Goal: Task Accomplishment & Management: Manage account settings

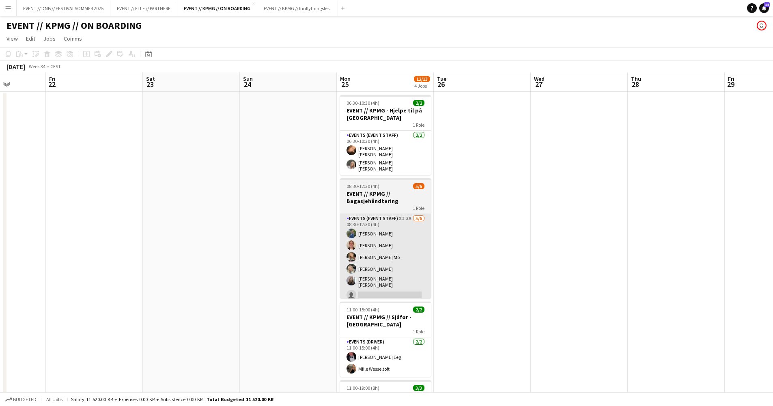
scroll to position [0, 0]
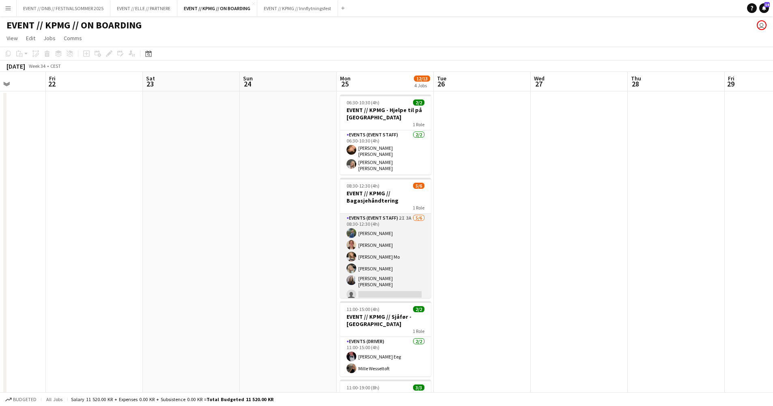
click at [399, 241] on app-card-role "Events (Event Staff) 2I 3A [DATE] 08:30-12:30 (4h) [PERSON_NAME] [PERSON_NAME] …" at bounding box center [385, 257] width 91 height 89
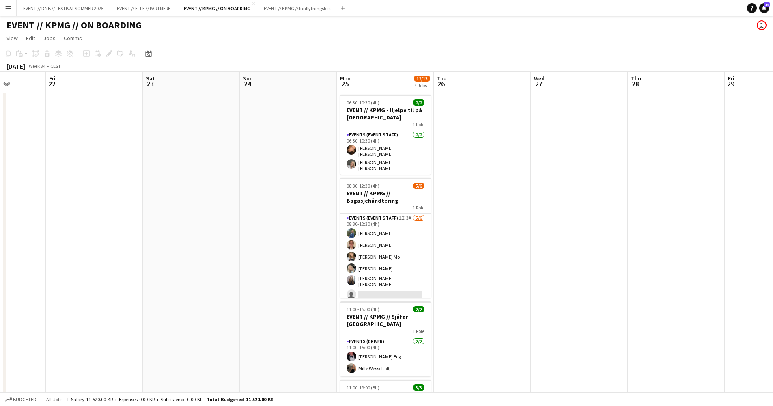
scroll to position [0, 246]
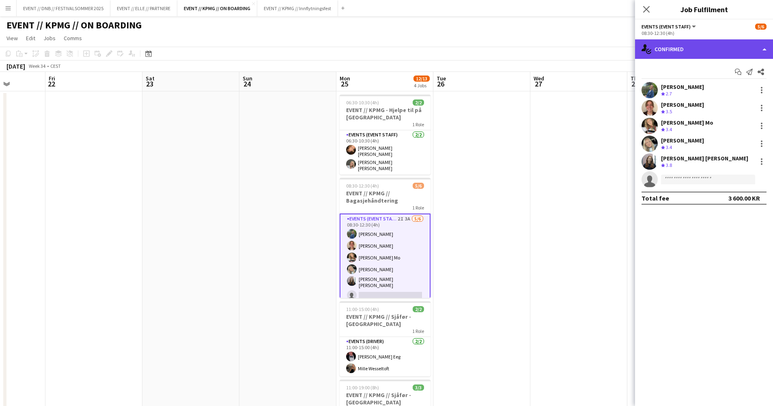
click at [681, 42] on div "single-neutral-actions-check-2 Confirmed" at bounding box center [704, 48] width 138 height 19
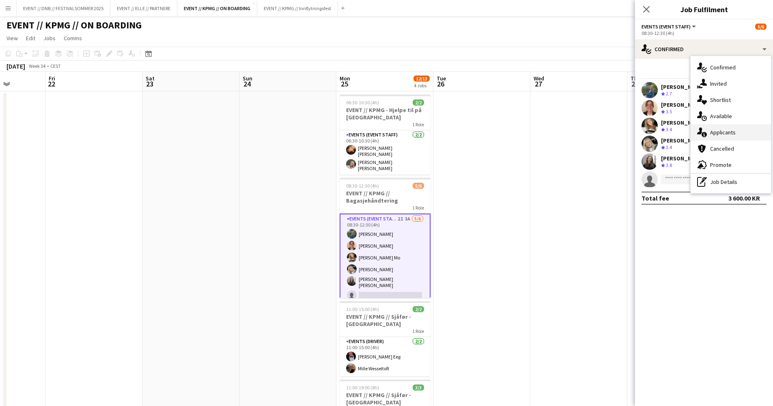
click at [734, 134] on div "single-neutral-actions-information Applicants" at bounding box center [731, 132] width 80 height 16
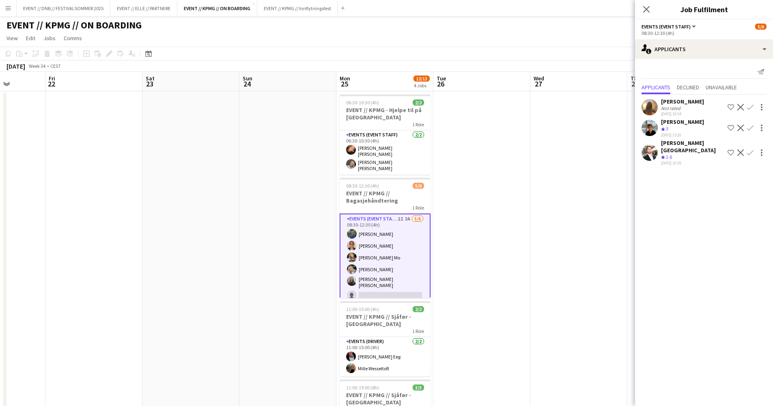
click at [683, 154] on div "Crew rating 2.6" at bounding box center [692, 157] width 63 height 7
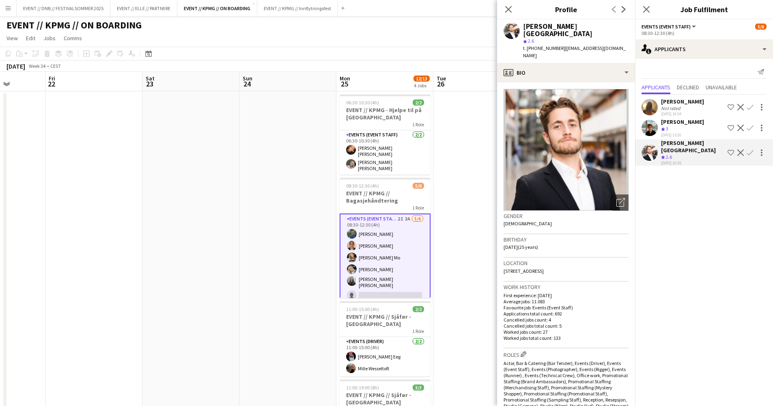
click at [672, 129] on div "Crew rating 3" at bounding box center [682, 128] width 43 height 7
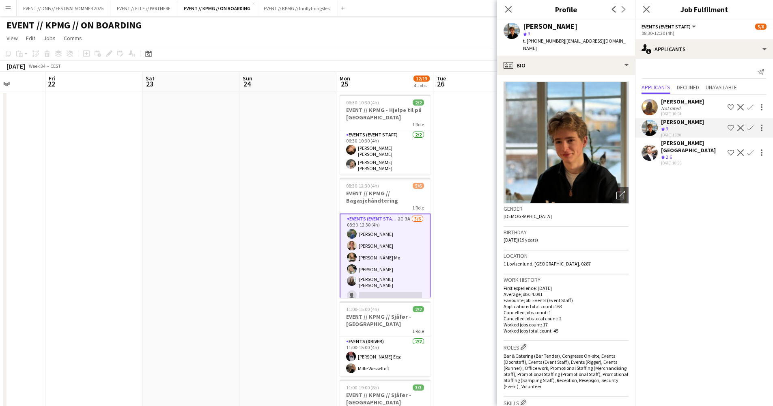
click at [667, 108] on div "Not rated" at bounding box center [671, 108] width 21 height 6
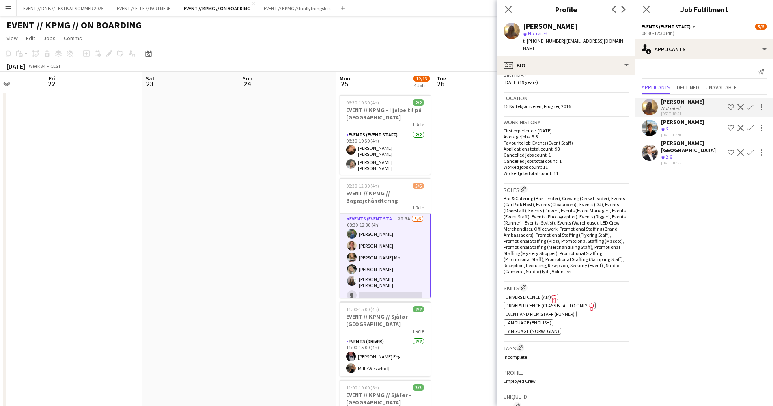
scroll to position [309, 0]
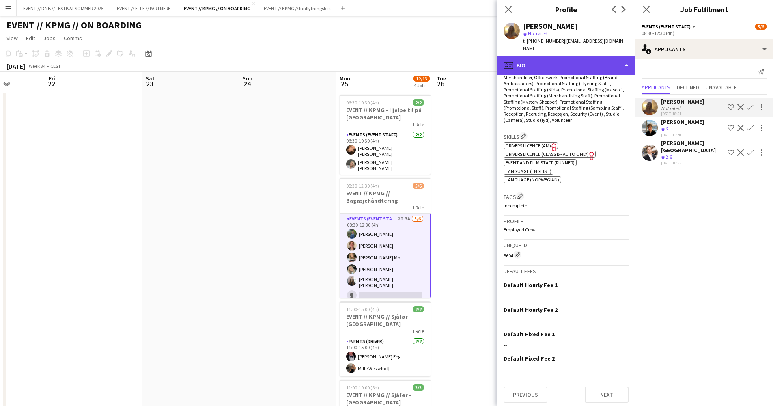
click at [549, 56] on div "profile Bio" at bounding box center [566, 65] width 138 height 19
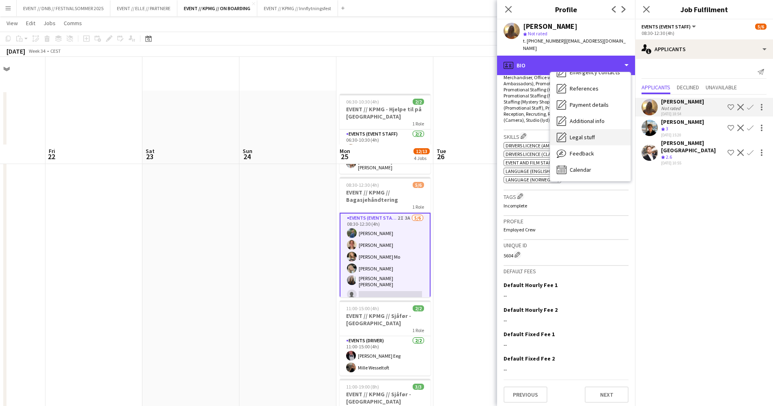
scroll to position [87, 0]
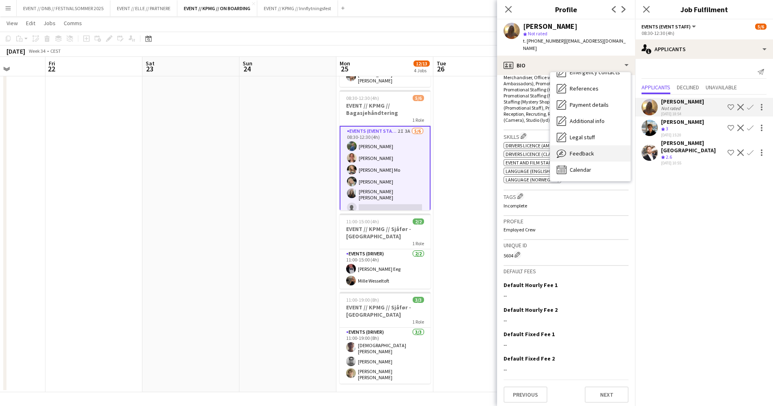
click at [590, 150] on span "Feedback" at bounding box center [582, 153] width 24 height 7
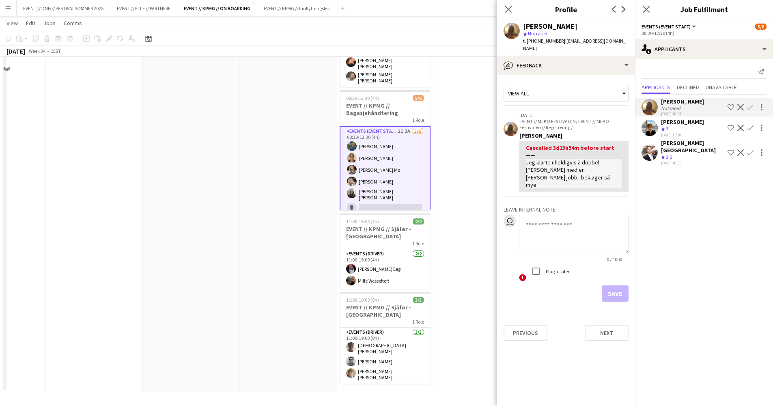
scroll to position [88, 0]
click at [470, 140] on app-date-cell at bounding box center [481, 198] width 97 height 388
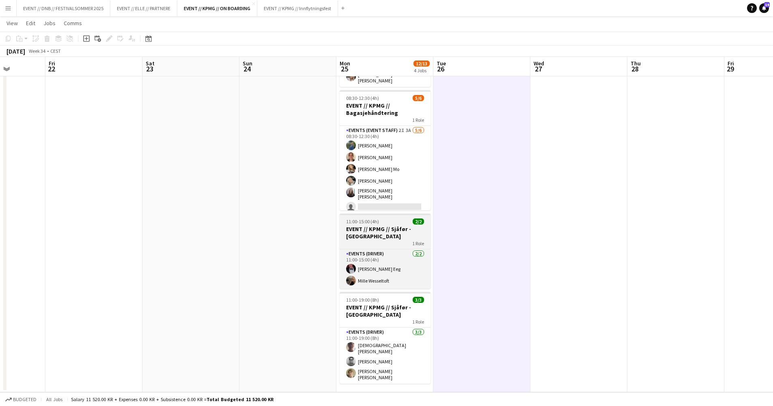
scroll to position [87, 0]
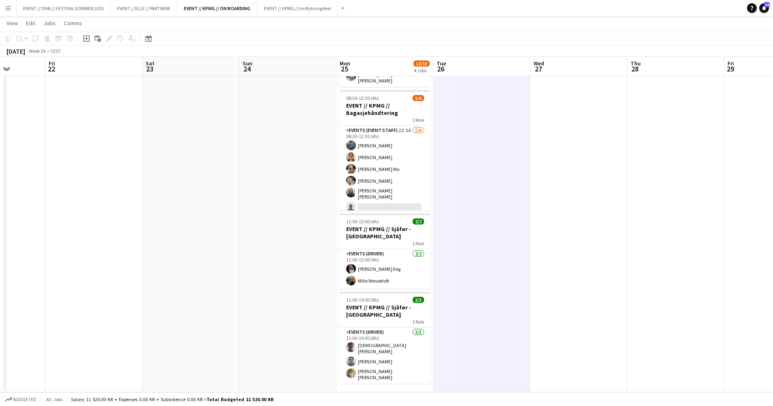
click at [479, 153] on app-date-cell at bounding box center [481, 198] width 97 height 388
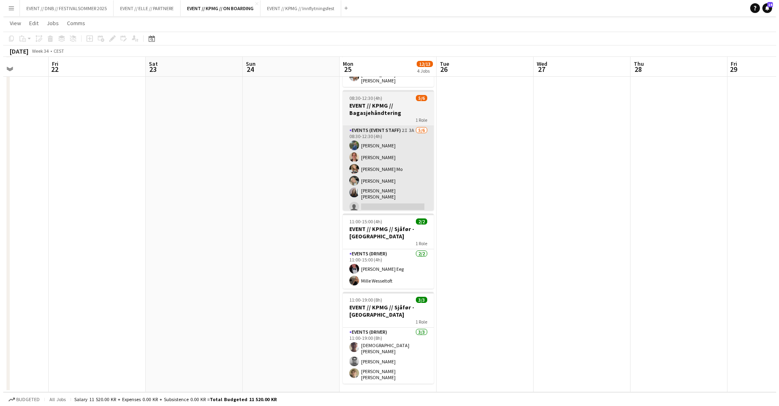
scroll to position [0, 0]
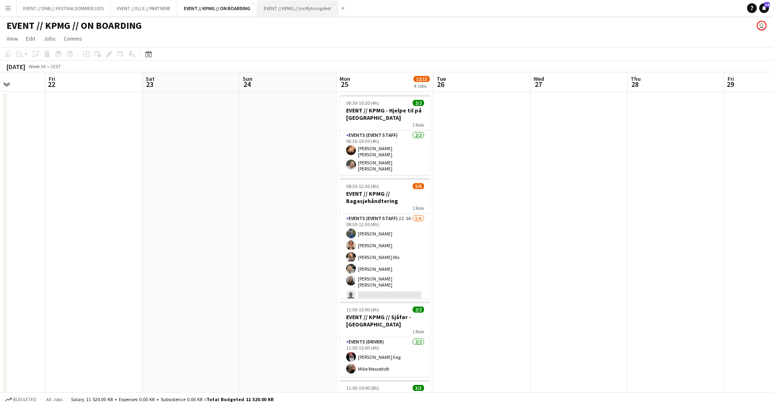
click at [305, 13] on button "EVENT // KPMG // Innflytningsfest Close" at bounding box center [297, 8] width 81 height 16
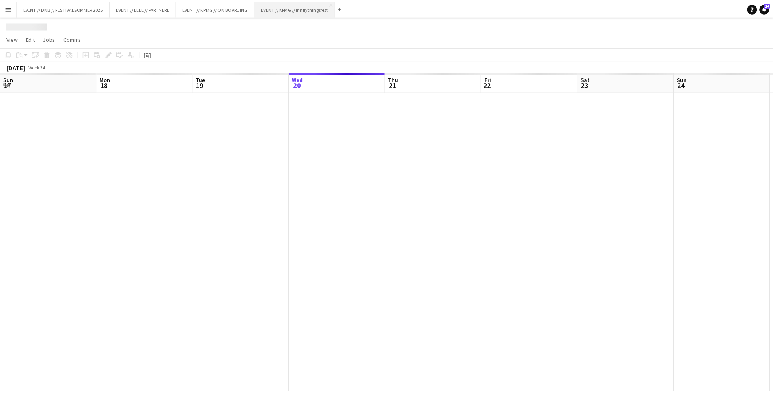
scroll to position [0, 194]
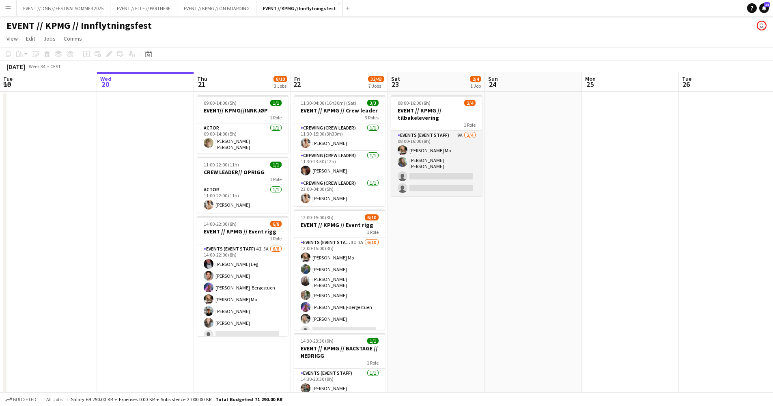
click at [465, 162] on app-card-role "Events (Event Staff) 9A [DATE] 08:00-16:00 (8h) [PERSON_NAME] Mo [PERSON_NAME] …" at bounding box center [436, 163] width 91 height 65
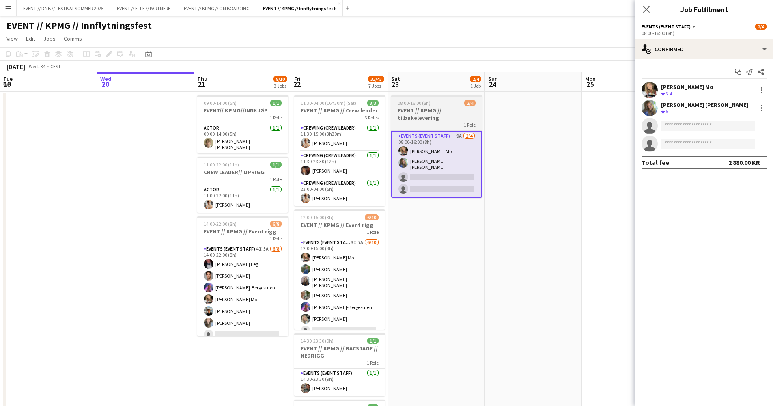
click at [458, 117] on h3 "EVENT // KPMG // tilbakelevering" at bounding box center [436, 114] width 91 height 15
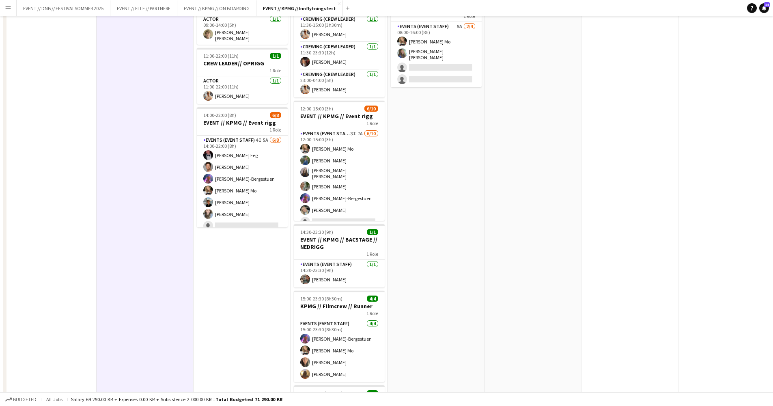
scroll to position [0, 0]
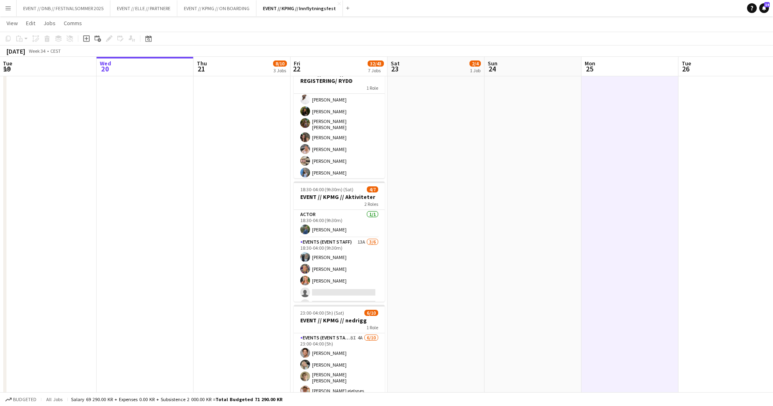
scroll to position [501, 0]
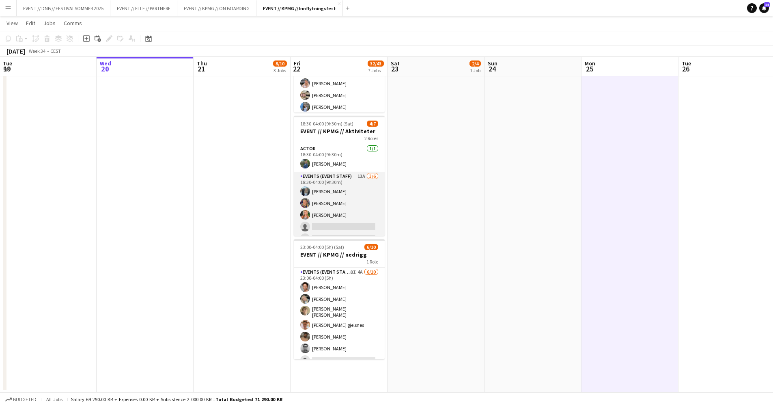
click at [355, 186] on app-card-role "Events (Event Staff) 13A [DATE] 18:30-04:00 (9h30m) [PERSON_NAME] [PERSON_NAME]…" at bounding box center [339, 215] width 91 height 86
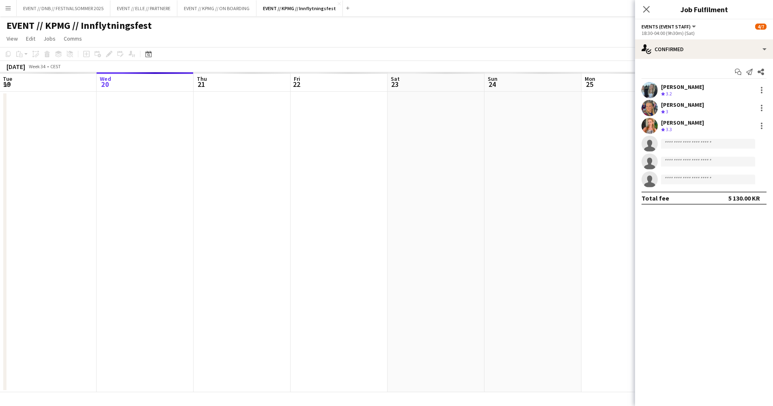
scroll to position [0, 0]
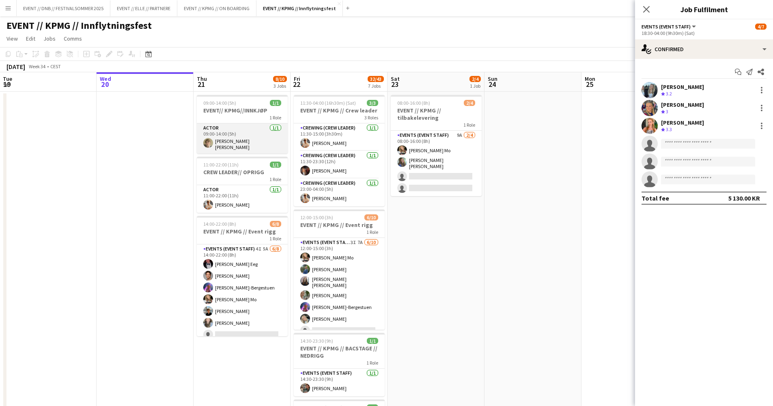
click at [216, 138] on app-card-role "Actor [DATE] 09:00-14:00 (5h) [PERSON_NAME] [PERSON_NAME]" at bounding box center [242, 138] width 91 height 30
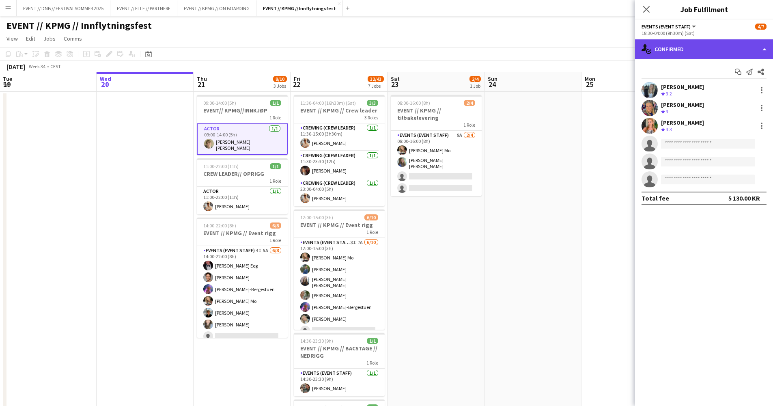
click at [722, 45] on div "single-neutral-actions-check-2 Confirmed" at bounding box center [704, 48] width 138 height 19
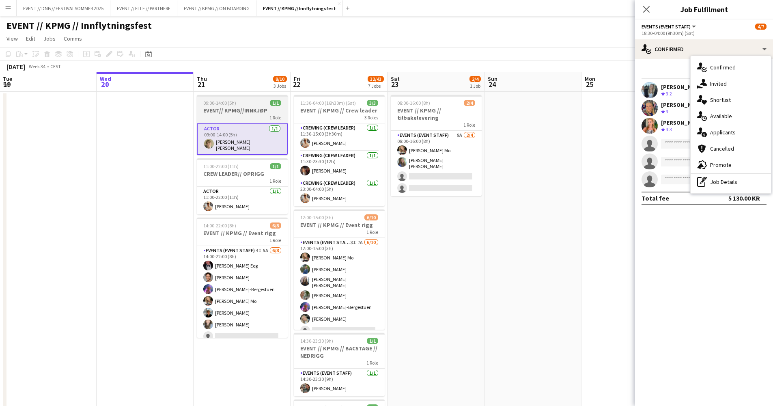
click at [265, 117] on div "1 Role" at bounding box center [242, 117] width 91 height 6
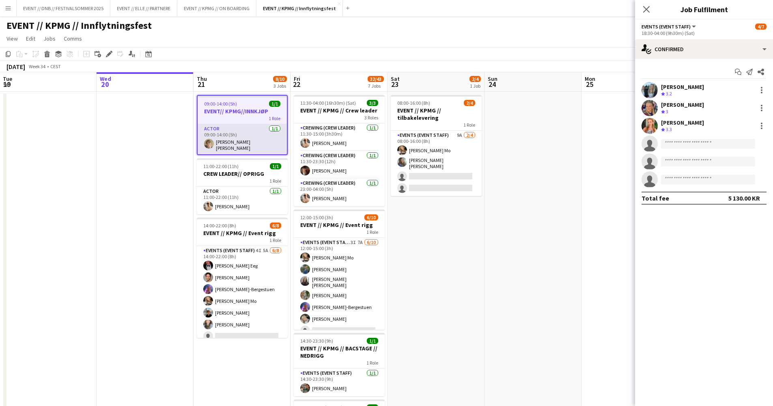
click at [233, 136] on app-card-role "Actor [DATE] 09:00-14:00 (5h) [PERSON_NAME] [PERSON_NAME]" at bounding box center [242, 139] width 89 height 30
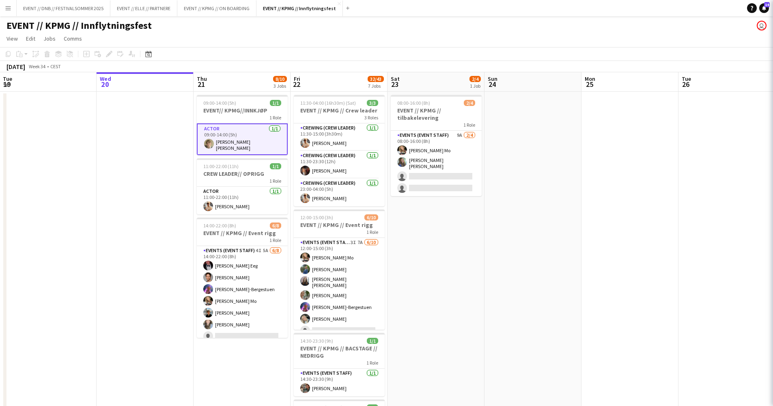
scroll to position [0, 193]
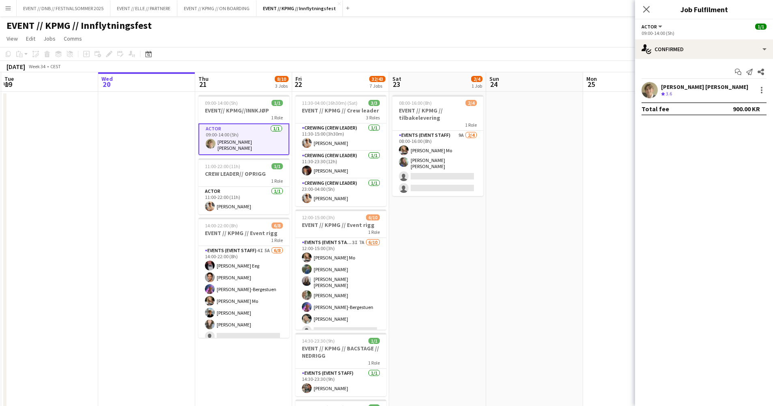
click at [663, 94] on polygon at bounding box center [663, 94] width 4 height 4
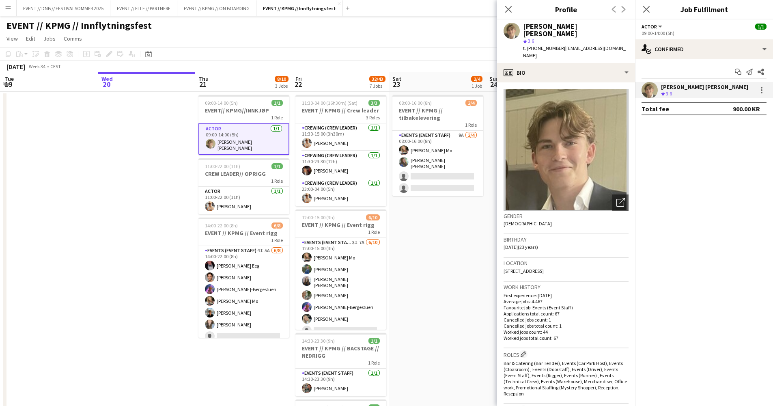
drag, startPoint x: 605, startPoint y: 41, endPoint x: 556, endPoint y: 42, distance: 49.1
click at [556, 42] on div "[PERSON_NAME] [PERSON_NAME] star 3.6 t. [PHONE_NUMBER] | [EMAIL_ADDRESS][DOMAIN…" at bounding box center [566, 40] width 138 height 43
copy span "[EMAIL_ADDRESS][DOMAIN_NAME]"
click at [230, 197] on app-card-role "Actor [DATE] 11:00-22:00 (11h) [PERSON_NAME]" at bounding box center [243, 201] width 91 height 28
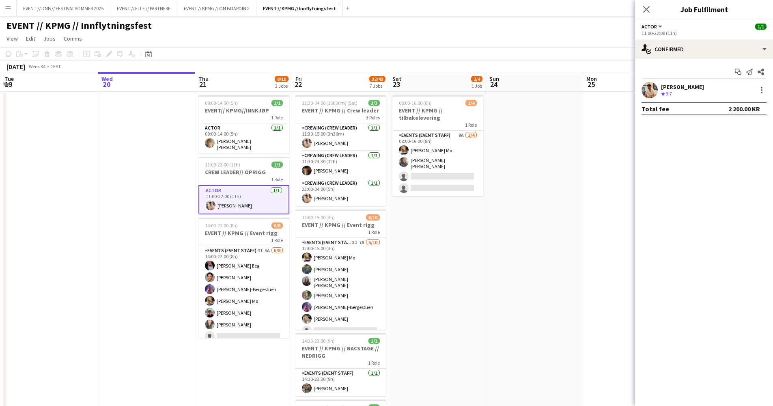
click at [677, 86] on div "[PERSON_NAME]" at bounding box center [682, 86] width 43 height 7
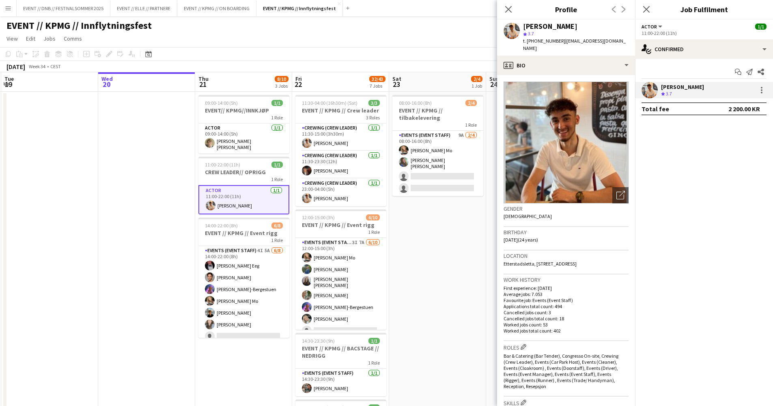
drag, startPoint x: 10, startPoint y: 55, endPoint x: 614, endPoint y: 41, distance: 604.4
click at [614, 41] on div "[PERSON_NAME] star 3.7 t. [PHONE_NUMBER] | [EMAIL_ADDRESS][DOMAIN_NAME]" at bounding box center [566, 37] width 138 height 36
drag, startPoint x: 614, startPoint y: 41, endPoint x: 557, endPoint y: 43, distance: 57.3
click at [557, 43] on div "[PERSON_NAME] star 3.7 t. [PHONE_NUMBER] | [EMAIL_ADDRESS][DOMAIN_NAME]" at bounding box center [566, 37] width 138 height 36
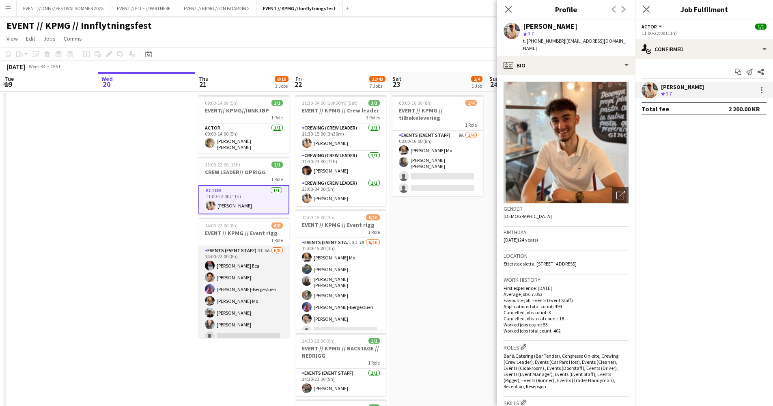
click at [235, 271] on app-card-role "Events (Event Staff) 4I 5A [DATE] 14:00-22:00 (8h) [PERSON_NAME] Eeg [PERSON_NA…" at bounding box center [243, 301] width 91 height 110
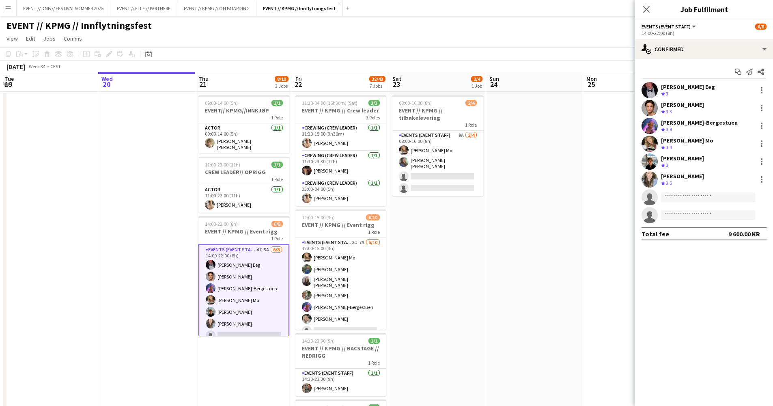
click at [681, 87] on div "[PERSON_NAME] Eeg" at bounding box center [688, 86] width 54 height 7
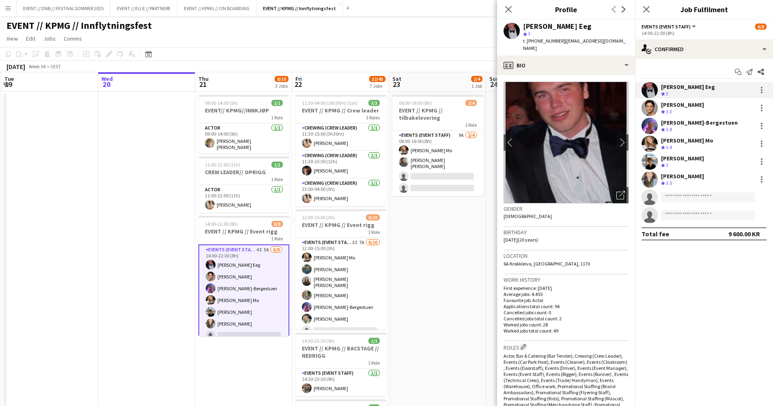
drag, startPoint x: 600, startPoint y: 40, endPoint x: 556, endPoint y: 39, distance: 43.8
click at [556, 39] on div "[PERSON_NAME] Eeg star 3 t. [PHONE_NUMBER] | [EMAIL_ADDRESS][DOMAIN_NAME]" at bounding box center [566, 37] width 138 height 36
copy span "[EMAIL_ADDRESS][DOMAIN_NAME]"
click at [609, 42] on app-profile-header "[PERSON_NAME] Eeg star 3 t. [PHONE_NUMBER] | [EMAIL_ADDRESS][DOMAIN_NAME]" at bounding box center [566, 37] width 138 height 36
drag, startPoint x: 605, startPoint y: 42, endPoint x: 558, endPoint y: 42, distance: 47.9
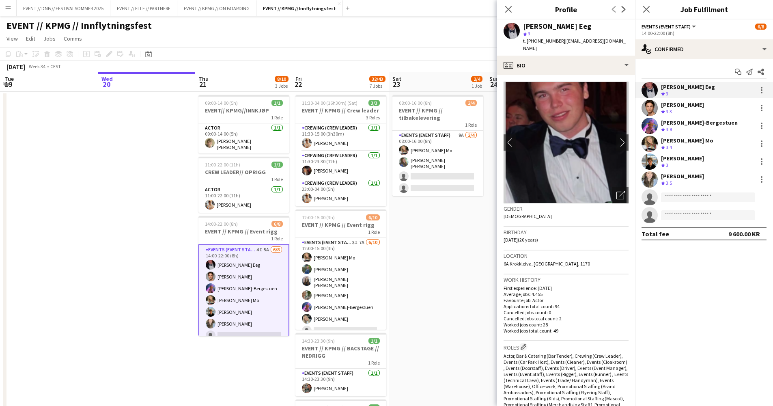
click at [558, 42] on app-profile-header "[PERSON_NAME] Eeg star 3 t. [PHONE_NUMBER] | [EMAIL_ADDRESS][DOMAIN_NAME]" at bounding box center [566, 37] width 138 height 36
copy span "[EMAIL_ADDRESS][DOMAIN_NAME]"
click at [668, 107] on div "[PERSON_NAME]" at bounding box center [682, 104] width 43 height 7
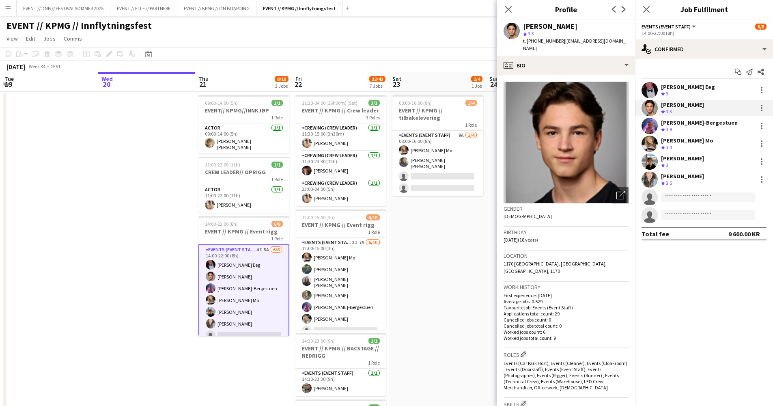
drag, startPoint x: 605, startPoint y: 42, endPoint x: 557, endPoint y: 40, distance: 47.5
click at [556, 40] on div "[PERSON_NAME] star 3.3 t. [PHONE_NUMBER] | [EMAIL_ADDRESS][DOMAIN_NAME]" at bounding box center [566, 37] width 138 height 36
copy span "[EMAIL_ADDRESS][DOMAIN_NAME]"
click at [676, 124] on div "[PERSON_NAME]-Bergestuen" at bounding box center [699, 122] width 77 height 7
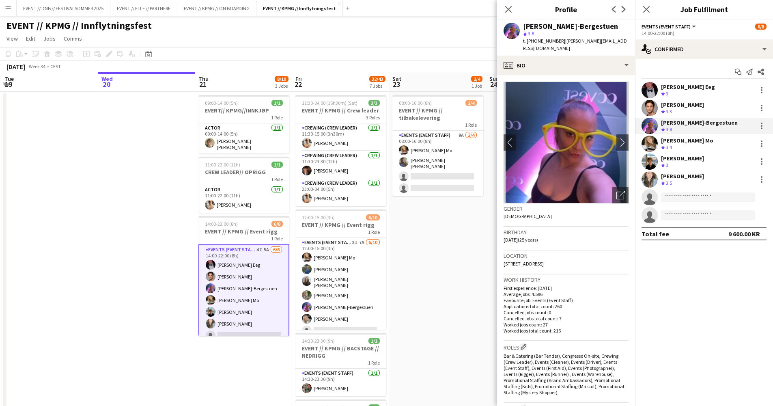
drag, startPoint x: 610, startPoint y: 41, endPoint x: 557, endPoint y: 41, distance: 52.8
click at [557, 41] on div "t. [PHONE_NUMBER] | [EMAIL_ADDRESS][DOMAIN_NAME]" at bounding box center [576, 44] width 106 height 15
copy span "[PERSON_NAME][EMAIL_ADDRESS][DOMAIN_NAME]"
click at [681, 140] on div "[PERSON_NAME] Mo" at bounding box center [687, 140] width 52 height 7
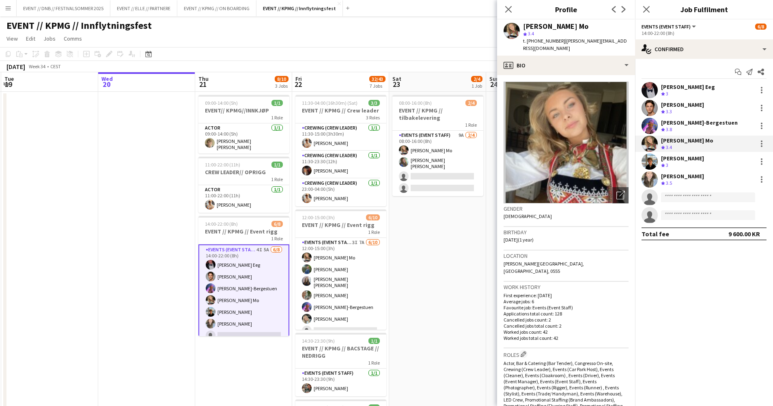
drag, startPoint x: 621, startPoint y: 41, endPoint x: 557, endPoint y: 40, distance: 64.1
click at [557, 40] on div "[PERSON_NAME] Mo star 3.4 t. [PHONE_NUMBER] | [PERSON_NAME][EMAIL_ADDRESS][DOMA…" at bounding box center [566, 37] width 138 height 36
copy span "[PERSON_NAME][EMAIL_ADDRESS][DOMAIN_NAME]"
click at [698, 159] on div "[PERSON_NAME]" at bounding box center [682, 158] width 43 height 7
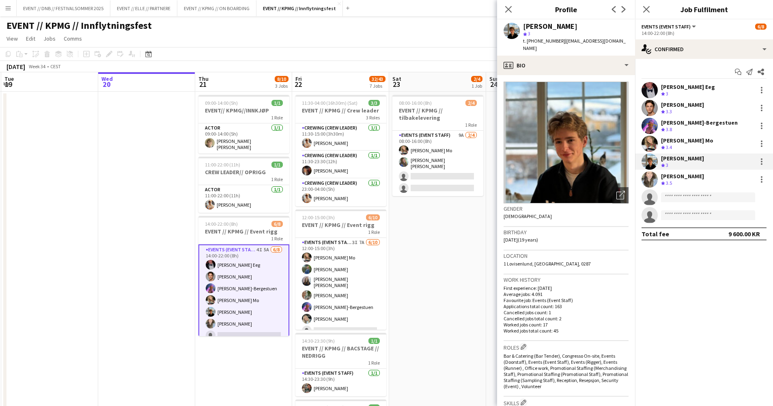
drag, startPoint x: 601, startPoint y: 43, endPoint x: 556, endPoint y: 41, distance: 45.1
click at [556, 41] on div "[PERSON_NAME] star 3 t. [PHONE_NUMBER] | [EMAIL_ADDRESS][DOMAIN_NAME]" at bounding box center [566, 37] width 138 height 36
click at [613, 39] on app-profile-header "[PERSON_NAME] star 3 t. [PHONE_NUMBER] | [EMAIL_ADDRESS][DOMAIN_NAME]" at bounding box center [566, 37] width 138 height 36
drag, startPoint x: 607, startPoint y: 42, endPoint x: 557, endPoint y: 42, distance: 49.9
click at [557, 42] on div "[PERSON_NAME] star 3 t. [PHONE_NUMBER] | [EMAIL_ADDRESS][DOMAIN_NAME]" at bounding box center [566, 37] width 138 height 36
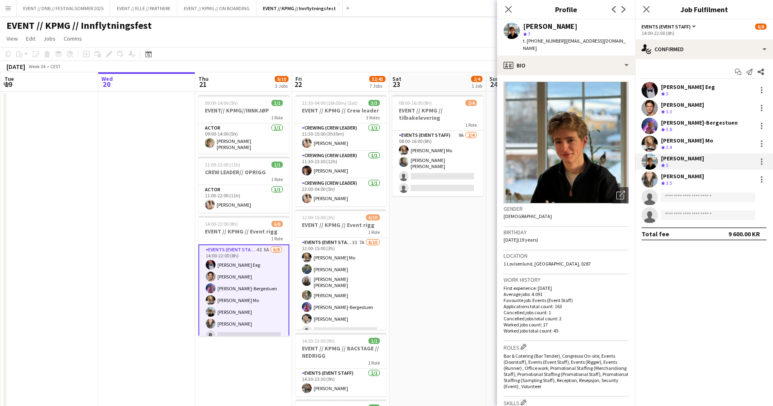
copy span "[EMAIL_ADDRESS][DOMAIN_NAME]"
click at [675, 178] on div "[PERSON_NAME]" at bounding box center [682, 175] width 43 height 7
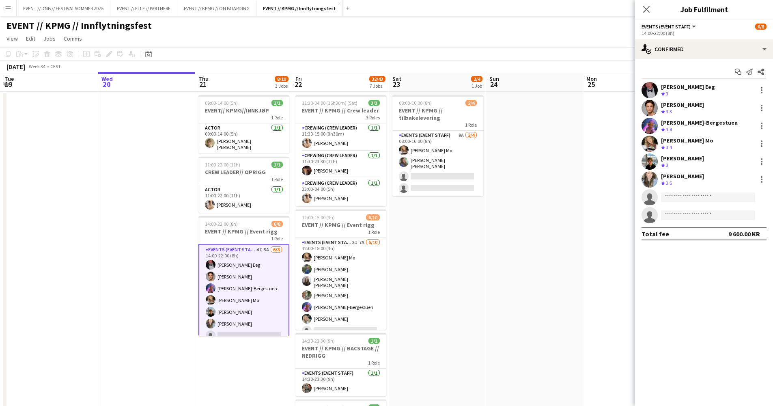
click at [670, 178] on div "[PERSON_NAME]" at bounding box center [682, 175] width 43 height 7
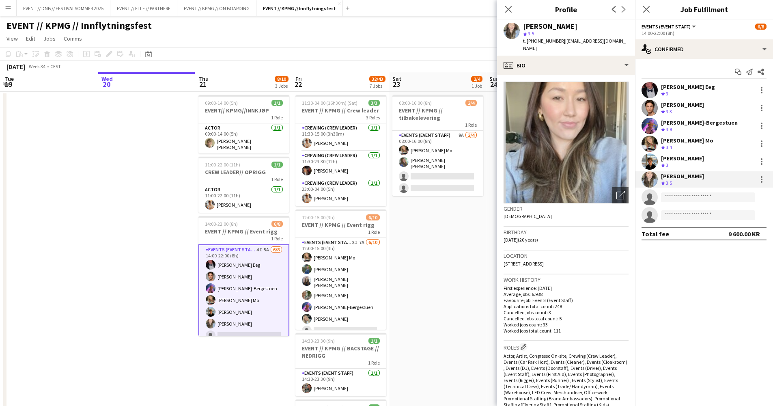
drag, startPoint x: 607, startPoint y: 41, endPoint x: 557, endPoint y: 42, distance: 49.9
click at [557, 42] on div "[PERSON_NAME] star 3.5 t. [PHONE_NUMBER] | [EMAIL_ADDRESS][DOMAIN_NAME]" at bounding box center [566, 37] width 138 height 36
copy span "[EMAIL_ADDRESS][DOMAIN_NAME]"
click at [338, 172] on app-card-role "Crewing (Crew Leader) [DATE] 11:30-23:30 (12h) [PERSON_NAME]" at bounding box center [340, 165] width 91 height 28
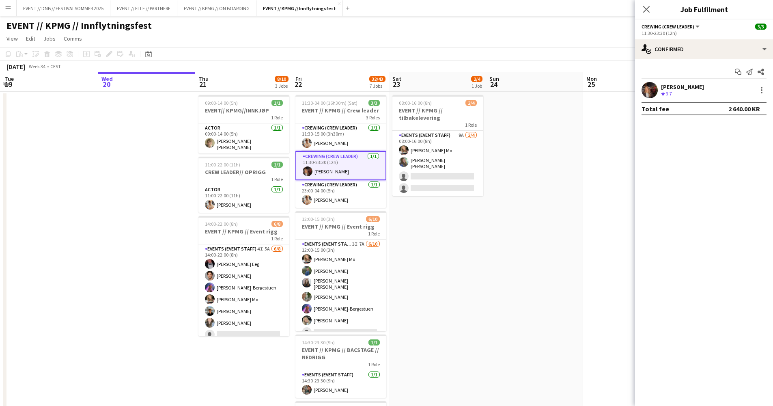
click at [712, 91] on div "[PERSON_NAME] Crew rating 3.7" at bounding box center [704, 90] width 138 height 16
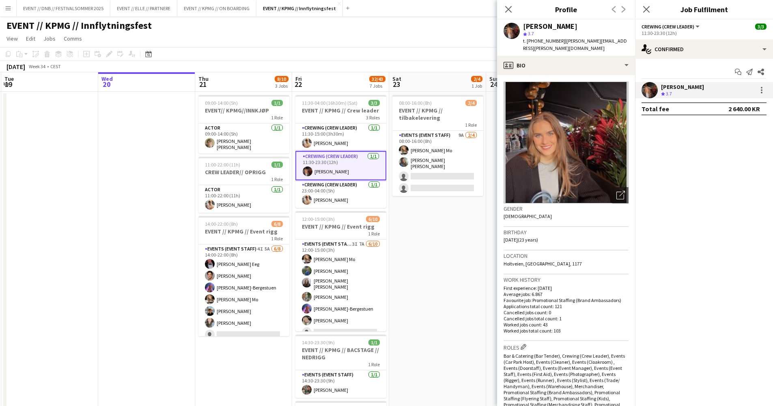
drag, startPoint x: 610, startPoint y: 43, endPoint x: 557, endPoint y: 41, distance: 53.6
click at [557, 41] on span "| [PERSON_NAME][EMAIL_ADDRESS][PERSON_NAME][DOMAIN_NAME]" at bounding box center [575, 44] width 104 height 13
copy span "[PERSON_NAME][EMAIL_ADDRESS][PERSON_NAME][DOMAIN_NAME]"
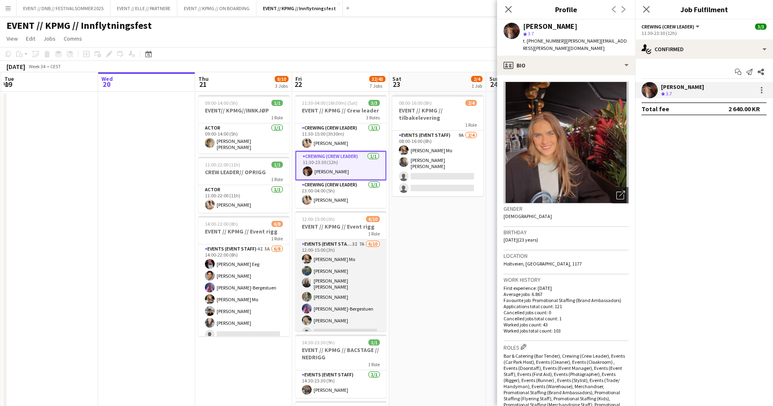
click at [343, 272] on app-card-role "Events (Event Staff) 3I 7A [DATE] 12:00-15:00 (3h) [PERSON_NAME] Mo [PERSON_NAM…" at bounding box center [340, 307] width 91 height 136
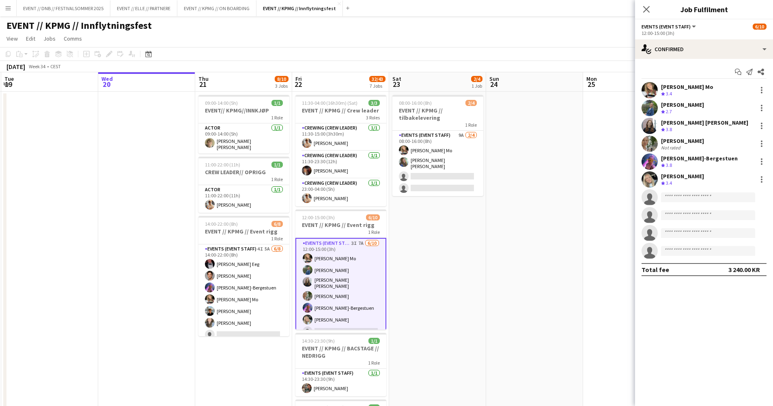
click at [684, 106] on div "[PERSON_NAME]" at bounding box center [682, 104] width 43 height 7
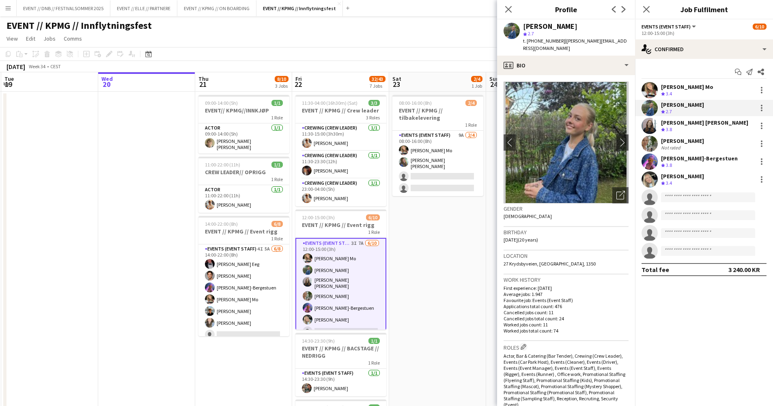
drag, startPoint x: 621, startPoint y: 41, endPoint x: 557, endPoint y: 39, distance: 64.1
click at [557, 39] on div "[PERSON_NAME] star 2.7 t. [PHONE_NUMBER] | [PERSON_NAME][EMAIL_ADDRESS][DOMAIN_…" at bounding box center [566, 37] width 138 height 36
copy span "[PERSON_NAME][EMAIL_ADDRESS][DOMAIN_NAME]"
click at [676, 128] on div "Crew rating 3.8" at bounding box center [704, 129] width 87 height 7
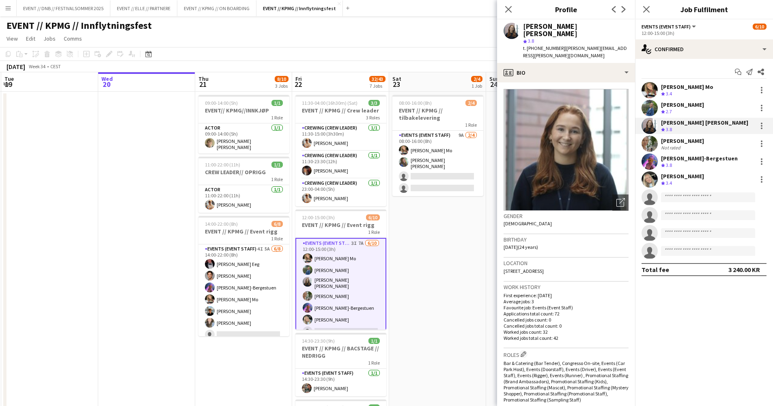
drag, startPoint x: 617, startPoint y: 41, endPoint x: 558, endPoint y: 38, distance: 59.4
click at [558, 38] on div "[PERSON_NAME] [PERSON_NAME] star 3.8 t. [PHONE_NUMBER] | [PERSON_NAME][EMAIL_AD…" at bounding box center [566, 40] width 138 height 43
click at [679, 144] on div "Not rated" at bounding box center [671, 147] width 21 height 6
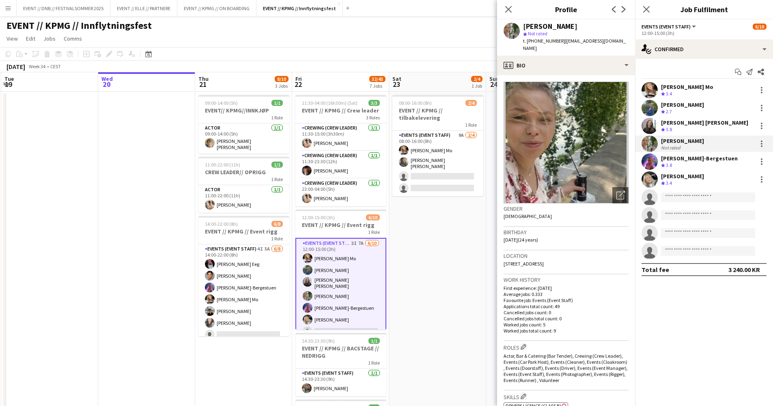
drag, startPoint x: 622, startPoint y: 41, endPoint x: 558, endPoint y: 42, distance: 63.3
click at [556, 41] on div "[PERSON_NAME] star Not rated t. [PHONE_NUMBER] | [EMAIL_ADDRESS][DOMAIN_NAME]" at bounding box center [566, 37] width 138 height 36
click at [692, 178] on div "[PERSON_NAME]" at bounding box center [682, 175] width 43 height 7
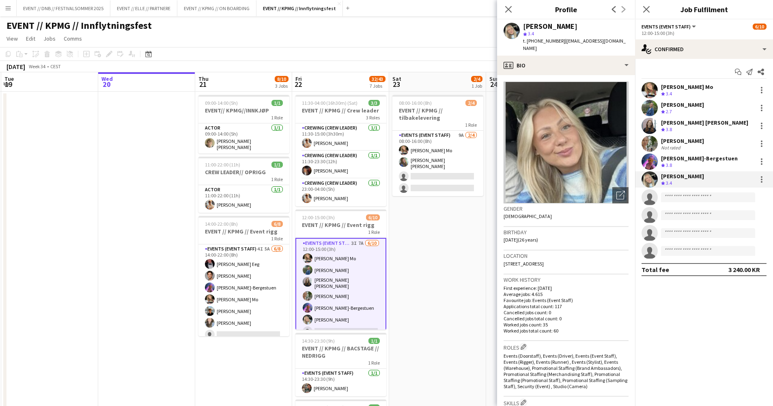
drag, startPoint x: 613, startPoint y: 43, endPoint x: 557, endPoint y: 42, distance: 56.0
click at [557, 42] on span "| [EMAIL_ADDRESS][DOMAIN_NAME]" at bounding box center [574, 44] width 103 height 13
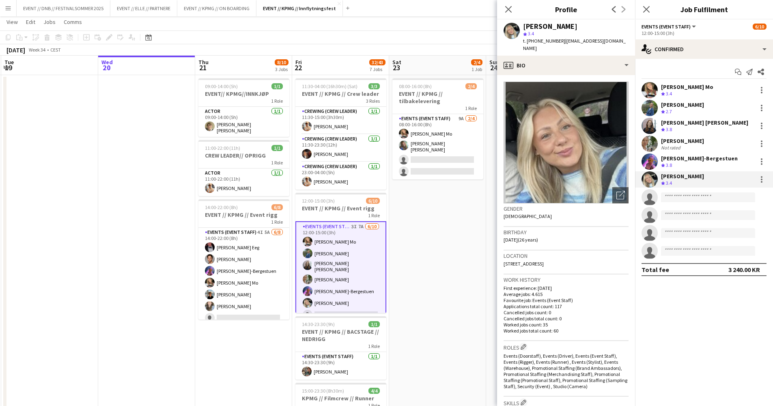
scroll to position [69, 0]
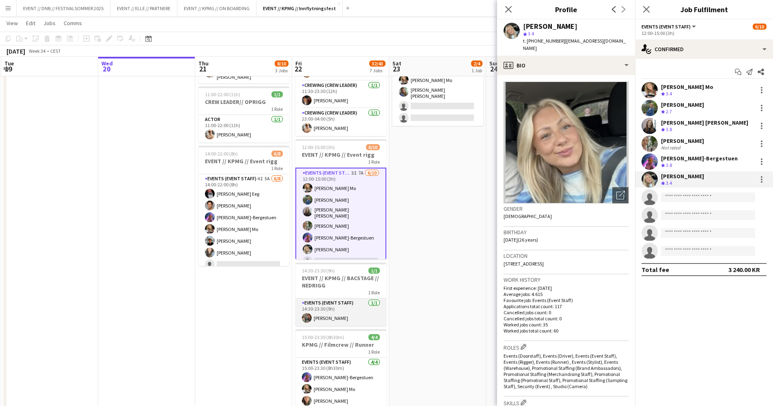
click at [338, 317] on app-card-role "Events (Event Staff) [DATE] 14:30-23:30 (9h) [PERSON_NAME]" at bounding box center [340, 312] width 91 height 28
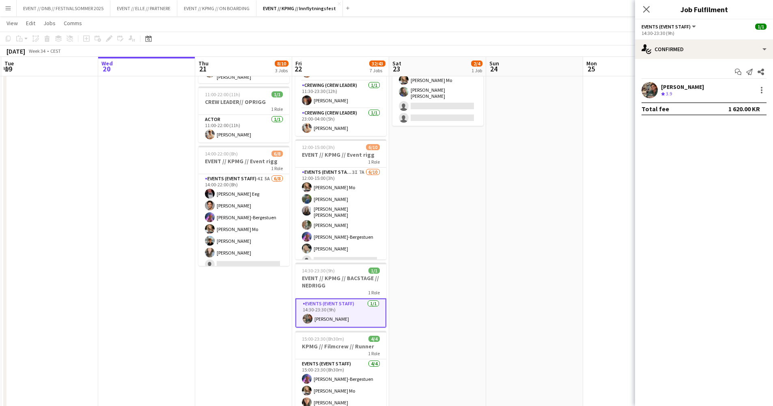
click at [682, 92] on div "Crew rating 3.9" at bounding box center [682, 93] width 43 height 7
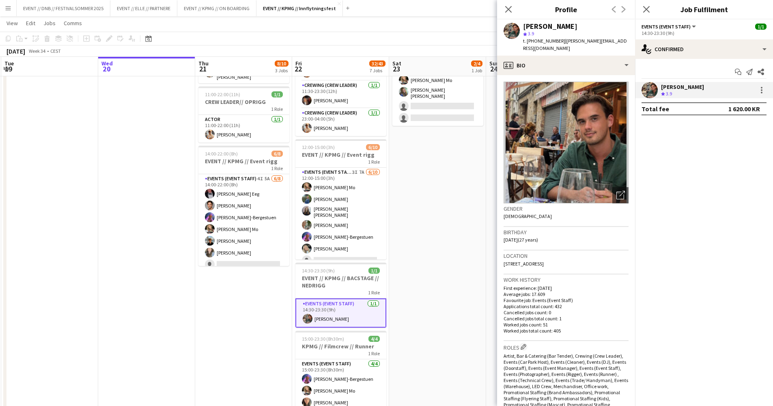
drag, startPoint x: 598, startPoint y: 41, endPoint x: 557, endPoint y: 38, distance: 41.1
click at [557, 38] on span "| [PERSON_NAME][EMAIL_ADDRESS][DOMAIN_NAME]" at bounding box center [575, 44] width 104 height 13
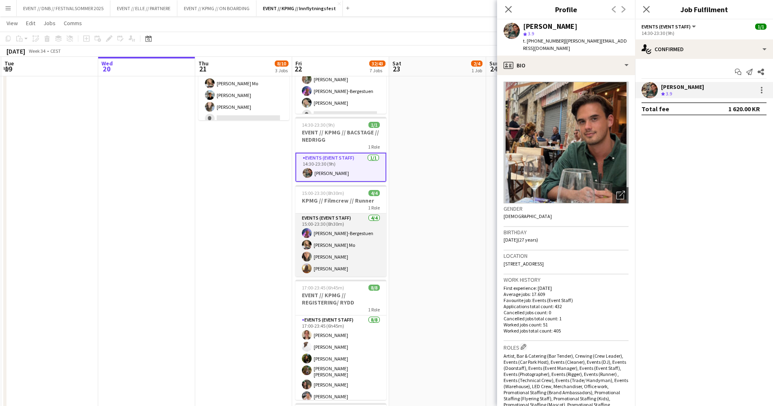
click at [358, 239] on app-card-role "Events (Event Staff) [DATE] 15:00-23:30 (8h30m) [PERSON_NAME] [PERSON_NAME] Mo …" at bounding box center [340, 244] width 91 height 63
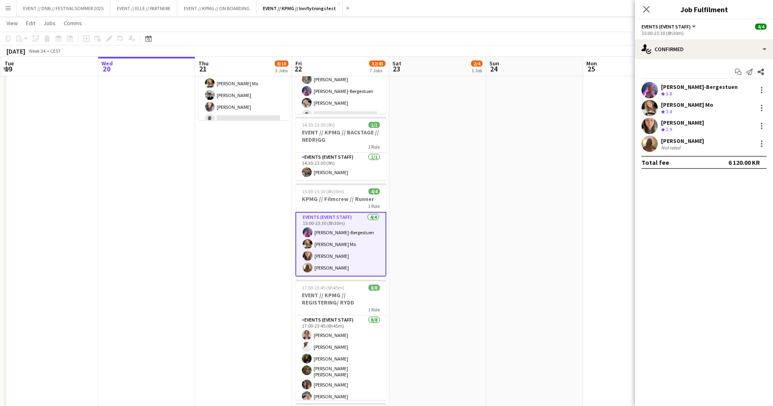
click at [707, 123] on div "[PERSON_NAME] Crew rating 2.9" at bounding box center [704, 126] width 138 height 16
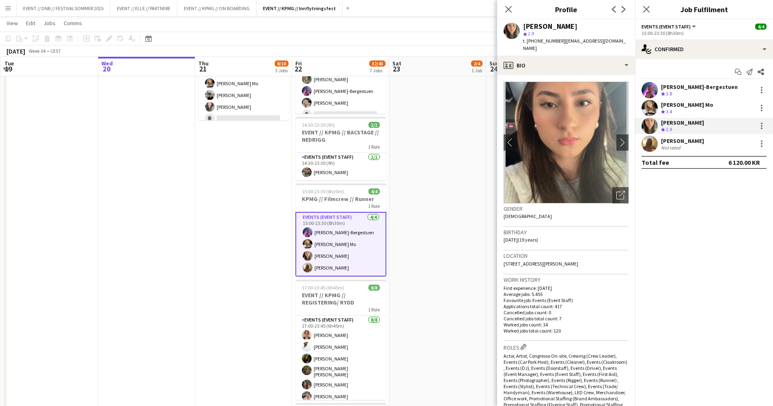
drag, startPoint x: 610, startPoint y: 42, endPoint x: 557, endPoint y: 41, distance: 53.2
click at [557, 41] on span "| [EMAIL_ADDRESS][DOMAIN_NAME]" at bounding box center [574, 44] width 103 height 13
click at [689, 142] on div "[PERSON_NAME]" at bounding box center [682, 140] width 43 height 7
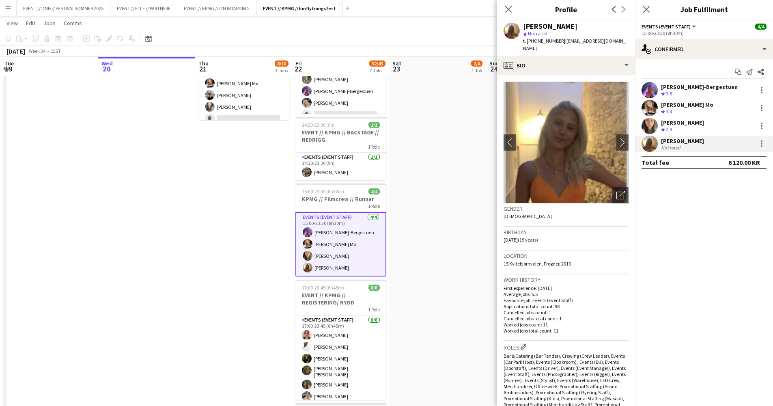
drag, startPoint x: 611, startPoint y: 41, endPoint x: 563, endPoint y: 41, distance: 48.3
click at [557, 39] on div "[PERSON_NAME] star Not rated t. [PHONE_NUMBER] | [EMAIL_ADDRESS][DOMAIN_NAME]" at bounding box center [566, 37] width 138 height 36
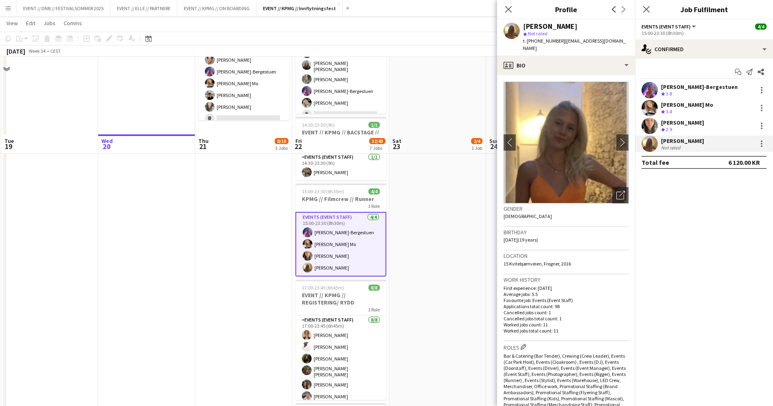
scroll to position [371, 0]
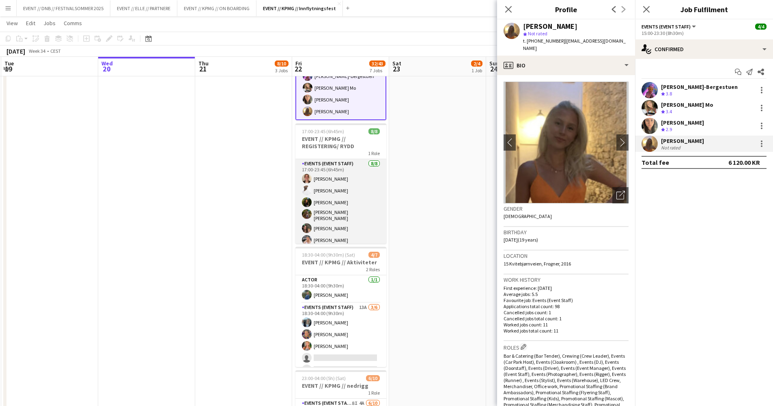
click at [358, 193] on app-card-role "Events (Event Staff) [DATE] 17:00-23:45 (6h45m) [PERSON_NAME] [PERSON_NAME] [PE…" at bounding box center [340, 215] width 91 height 112
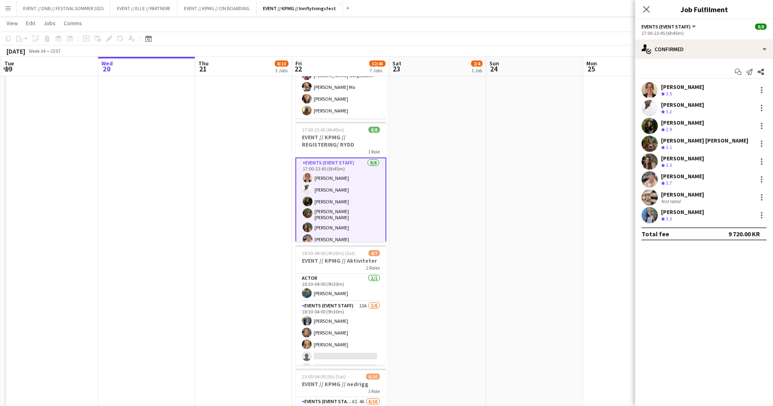
click at [680, 88] on div "[PERSON_NAME]" at bounding box center [682, 86] width 43 height 7
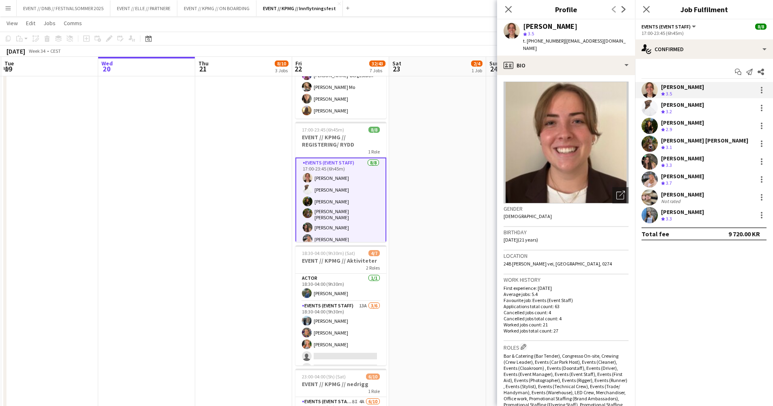
drag, startPoint x: 610, startPoint y: 41, endPoint x: 557, endPoint y: 39, distance: 52.8
click at [557, 39] on div "[PERSON_NAME] star 3.5 t. [PHONE_NUMBER] | [EMAIL_ADDRESS][DOMAIN_NAME]" at bounding box center [566, 37] width 138 height 36
click at [673, 108] on div "[PERSON_NAME]" at bounding box center [682, 104] width 43 height 7
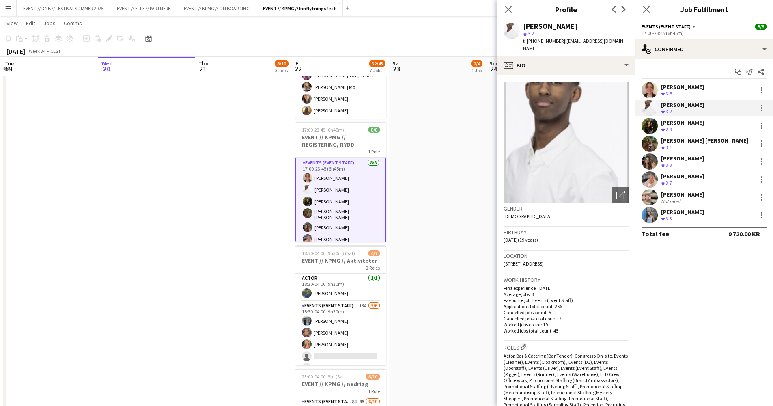
drag, startPoint x: 612, startPoint y: 42, endPoint x: 556, endPoint y: 40, distance: 56.0
click at [556, 40] on div "[PERSON_NAME] star 3.2 t. [PHONE_NUMBER] | [EMAIL_ADDRESS][DOMAIN_NAME]" at bounding box center [566, 37] width 138 height 36
click at [689, 123] on div "[PERSON_NAME]" at bounding box center [682, 122] width 43 height 7
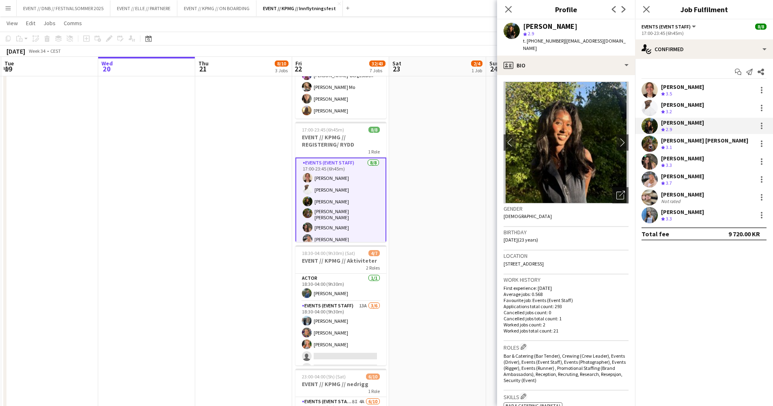
drag, startPoint x: 616, startPoint y: 41, endPoint x: 557, endPoint y: 40, distance: 59.7
click at [557, 40] on div "[PERSON_NAME] star 2.9 t. [PHONE_NUMBER] | [EMAIL_ADDRESS][DOMAIN_NAME]" at bounding box center [566, 37] width 138 height 36
click at [679, 142] on div "[PERSON_NAME] [PERSON_NAME]" at bounding box center [704, 140] width 87 height 7
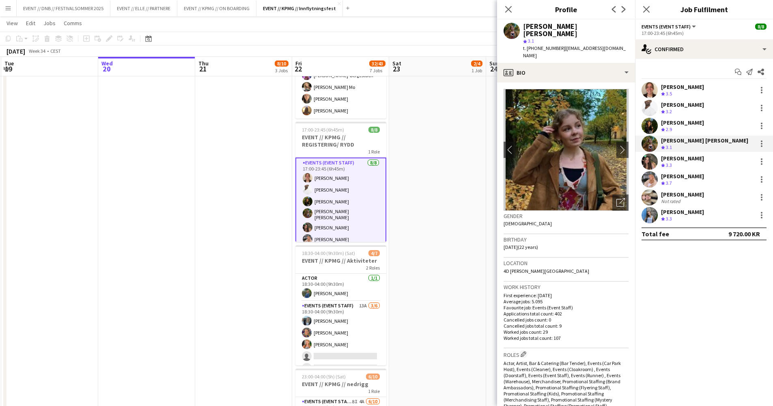
drag, startPoint x: 614, startPoint y: 40, endPoint x: 556, endPoint y: 42, distance: 58.5
click at [556, 42] on div "[PERSON_NAME] [PERSON_NAME] star 3.1 t. [PHONE_NUMBER] | [EMAIL_ADDRESS][DOMAIN…" at bounding box center [566, 40] width 138 height 43
click at [627, 41] on app-profile-header "[PERSON_NAME] [PERSON_NAME] star 3.1 t. [PHONE_NUMBER] | [EMAIL_ADDRESS][DOMAIN…" at bounding box center [566, 40] width 138 height 43
drag, startPoint x: 615, startPoint y: 41, endPoint x: 556, endPoint y: 40, distance: 58.4
click at [556, 41] on div "[PERSON_NAME] [PERSON_NAME] star 3.1 t. [PHONE_NUMBER] | [EMAIL_ADDRESS][DOMAIN…" at bounding box center [566, 40] width 138 height 43
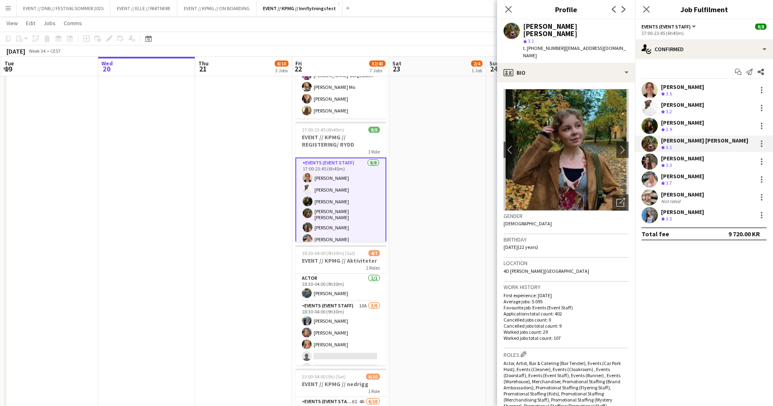
click at [677, 159] on div "[PERSON_NAME]" at bounding box center [682, 158] width 43 height 7
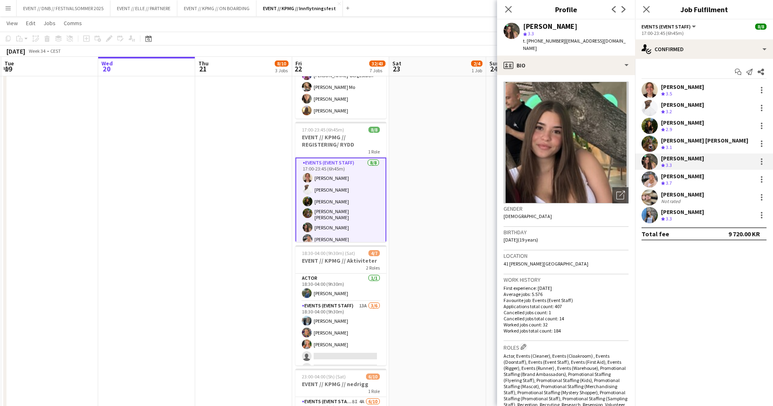
drag, startPoint x: 615, startPoint y: 42, endPoint x: 557, endPoint y: 41, distance: 58.0
click at [557, 41] on span "| [EMAIL_ADDRESS][DOMAIN_NAME]" at bounding box center [574, 44] width 103 height 13
click at [697, 178] on div "[PERSON_NAME]" at bounding box center [682, 175] width 43 height 7
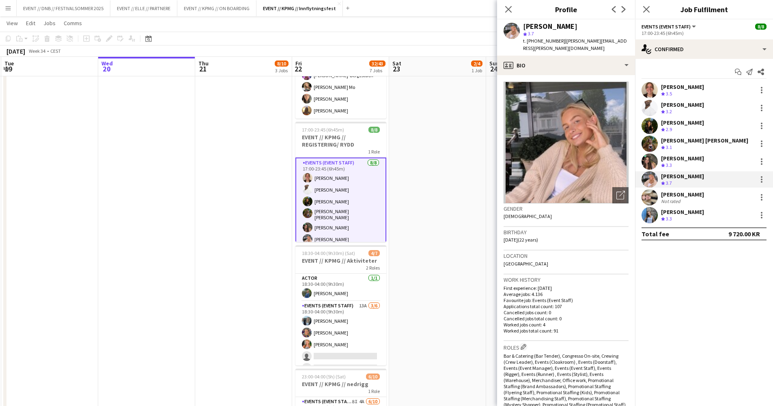
drag, startPoint x: 611, startPoint y: 41, endPoint x: 556, endPoint y: 38, distance: 54.5
click at [556, 38] on div "[PERSON_NAME] star 3.7 t. [PHONE_NUMBER] | [PERSON_NAME][EMAIL_ADDRESS][PERSON_…" at bounding box center [566, 37] width 138 height 36
click at [682, 196] on div "[PERSON_NAME]" at bounding box center [682, 194] width 43 height 7
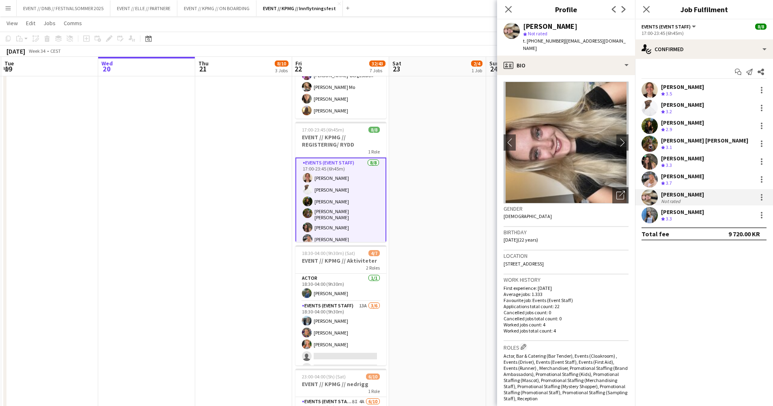
drag, startPoint x: 601, startPoint y: 41, endPoint x: 557, endPoint y: 38, distance: 44.8
click at [557, 38] on span "| [EMAIL_ADDRESS][DOMAIN_NAME]" at bounding box center [574, 44] width 103 height 13
click at [689, 213] on div "[PERSON_NAME]" at bounding box center [682, 211] width 43 height 7
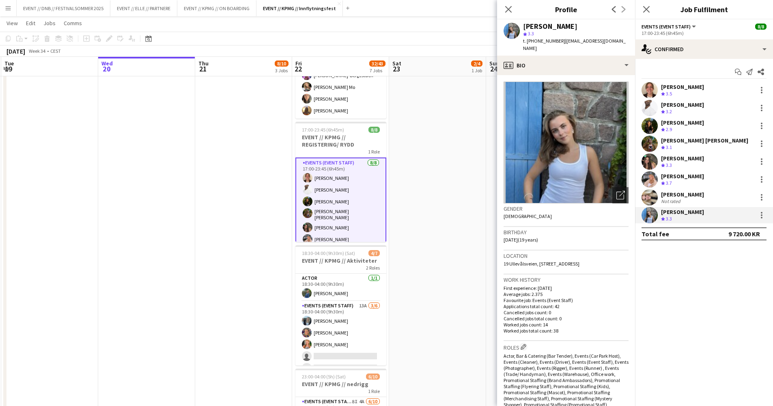
drag, startPoint x: 612, startPoint y: 42, endPoint x: 557, endPoint y: 41, distance: 55.2
click at [557, 41] on div "[PERSON_NAME] star 3.3 t. [PHONE_NUMBER] | [EMAIL_ADDRESS][DOMAIN_NAME]" at bounding box center [566, 37] width 138 height 36
click at [340, 321] on app-card-role "Events (Event Staff) 13A [DATE] 18:30-04:00 (9h30m) [PERSON_NAME] [PERSON_NAME]…" at bounding box center [340, 344] width 91 height 86
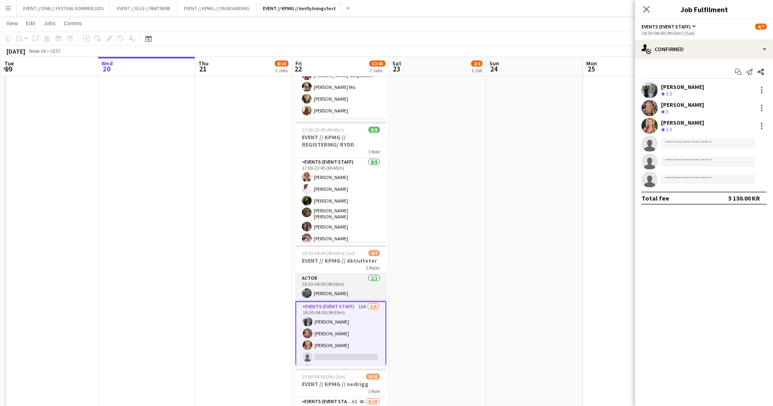
click at [349, 289] on app-card-role "Actor [DATE] 18:30-04:00 (9h30m) [PERSON_NAME]" at bounding box center [340, 288] width 91 height 28
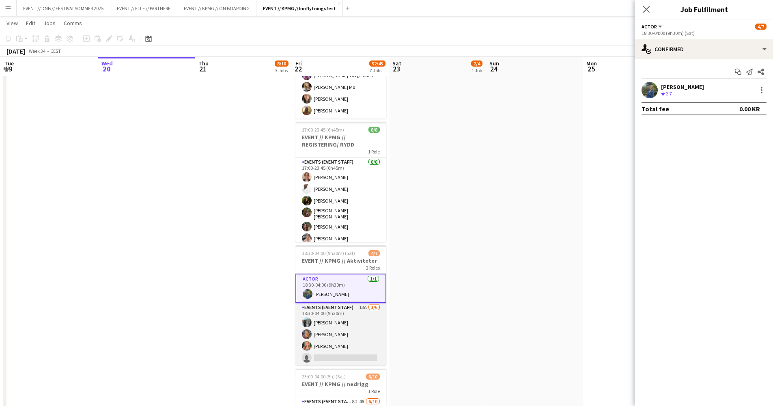
click at [351, 316] on app-card-role "Events (Event Staff) 13A [DATE] 18:30-04:00 (9h30m) [PERSON_NAME] [PERSON_NAME]…" at bounding box center [340, 346] width 91 height 86
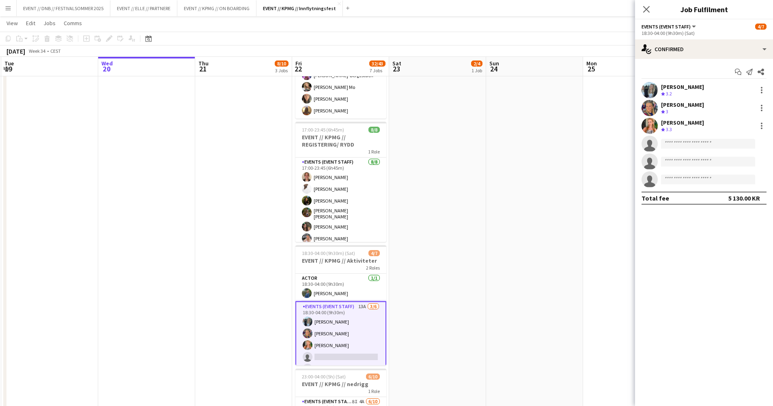
click at [704, 89] on div "[PERSON_NAME]" at bounding box center [682, 86] width 43 height 7
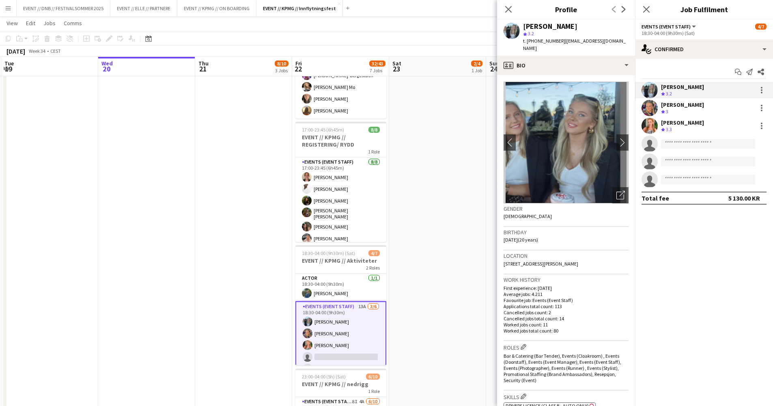
drag, startPoint x: 604, startPoint y: 42, endPoint x: 558, endPoint y: 42, distance: 45.5
click at [558, 42] on span "| [EMAIL_ADDRESS][DOMAIN_NAME]" at bounding box center [574, 44] width 103 height 13
click at [668, 110] on span "3" at bounding box center [667, 111] width 2 height 6
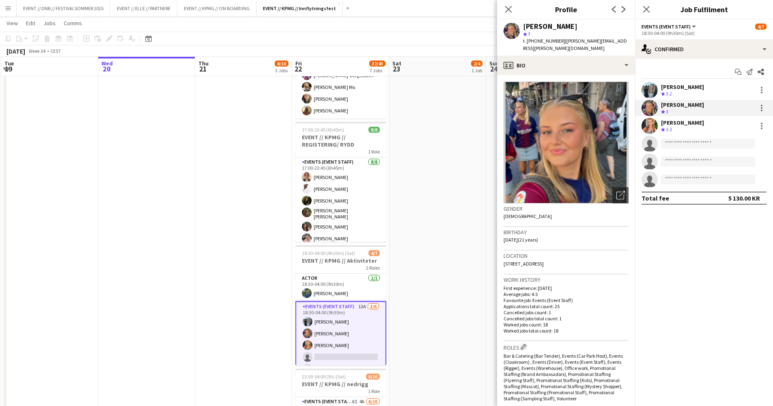
drag, startPoint x: 621, startPoint y: 41, endPoint x: 557, endPoint y: 40, distance: 64.5
click at [557, 40] on div "[PERSON_NAME] star 3 t. [PHONE_NUMBER] | [PERSON_NAME][EMAIL_ADDRESS][PERSON_NA…" at bounding box center [566, 37] width 138 height 36
click at [681, 125] on div "[PERSON_NAME]" at bounding box center [682, 122] width 43 height 7
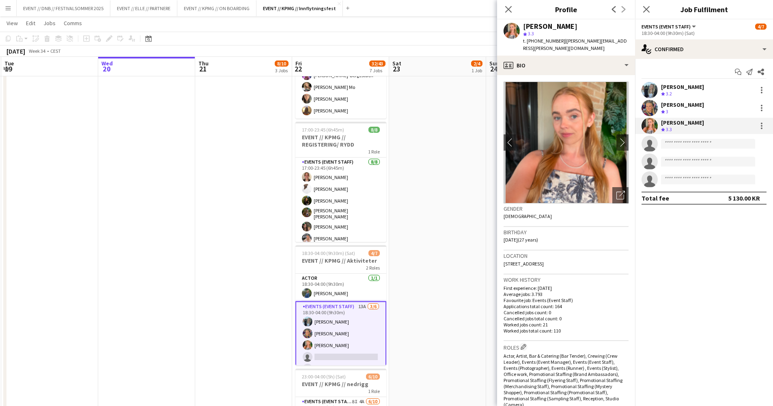
drag, startPoint x: 614, startPoint y: 41, endPoint x: 558, endPoint y: 39, distance: 55.6
click at [558, 39] on div "[PERSON_NAME] star 3.3 t. [PHONE_NUMBER] | [PERSON_NAME][EMAIL_ADDRESS][PERSON_…" at bounding box center [566, 37] width 138 height 36
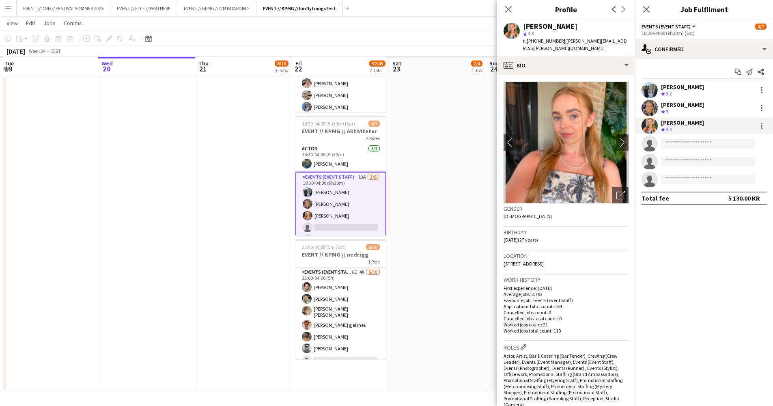
scroll to position [24, 0]
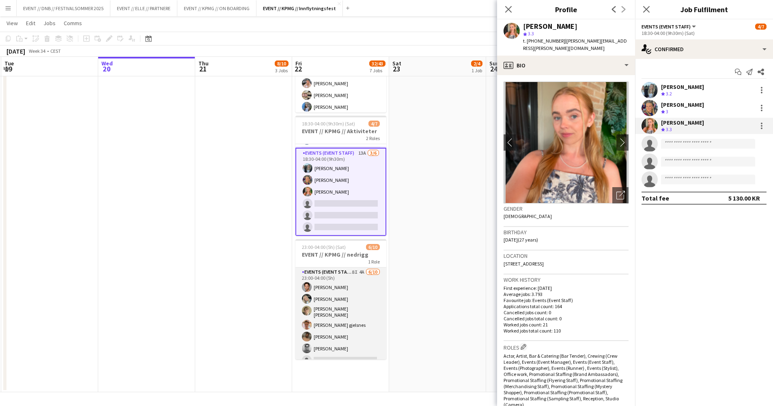
click at [346, 304] on app-card-role "Events (Event Staff) 8I 4A [DATE] 23:00-04:00 (5h) [PERSON_NAME] [PERSON_NAME] …" at bounding box center [340, 335] width 91 height 136
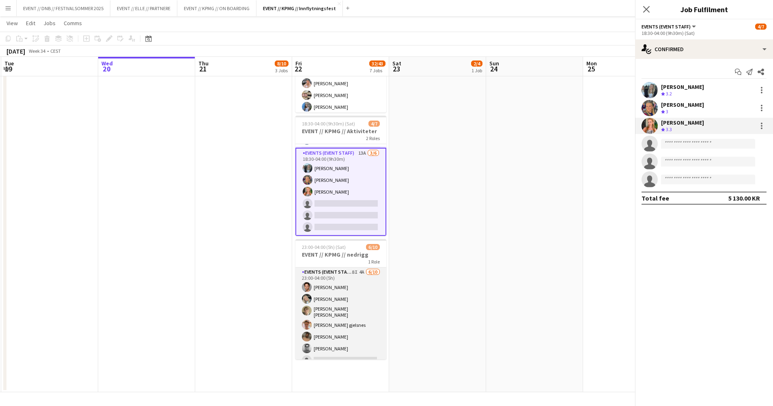
click at [346, 304] on app-card-role "Events (Event Staff) 8I 4A [DATE] 23:00-04:00 (5h) [PERSON_NAME] [PERSON_NAME] …" at bounding box center [340, 335] width 91 height 136
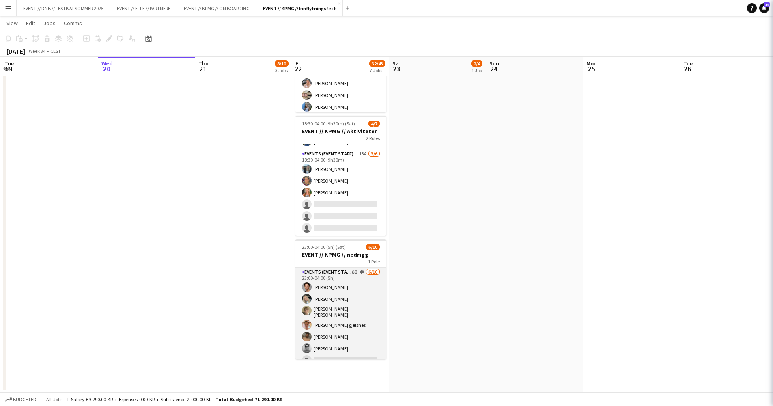
scroll to position [22, 0]
click at [346, 310] on app-card-role "Events (Event Staff) 8I 4A [DATE] 23:00-04:00 (5h) [PERSON_NAME] [PERSON_NAME] …" at bounding box center [340, 335] width 91 height 136
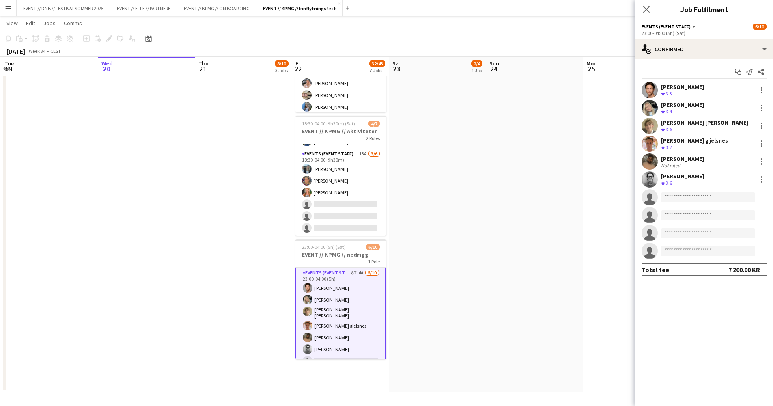
click at [685, 137] on div "[PERSON_NAME] gjelsnes" at bounding box center [694, 140] width 67 height 7
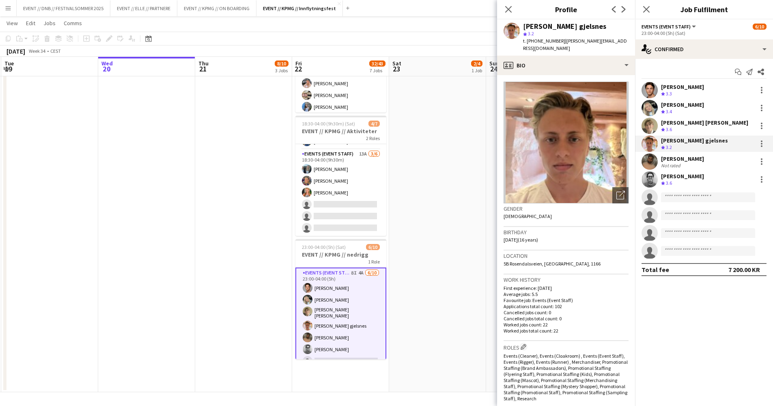
drag, startPoint x: 613, startPoint y: 42, endPoint x: 557, endPoint y: 39, distance: 56.1
click at [557, 39] on div "[PERSON_NAME] gjelsnes star 3.2 t. [PHONE_NUMBER] | [PERSON_NAME][EMAIL_ADDRESS…" at bounding box center [566, 37] width 138 height 36
click at [681, 160] on div "[PERSON_NAME]" at bounding box center [682, 158] width 43 height 7
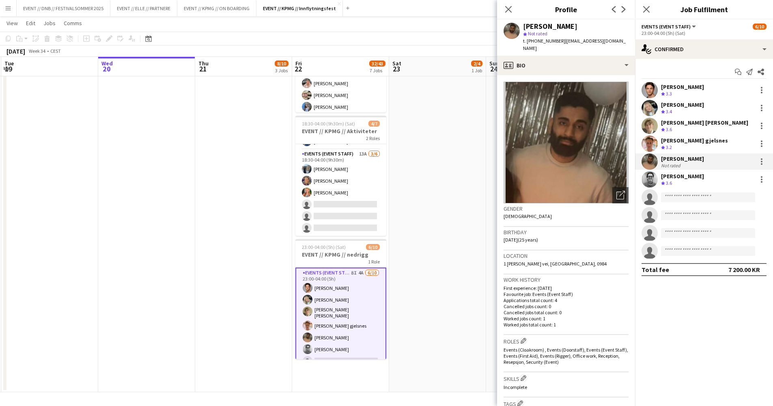
drag, startPoint x: 610, startPoint y: 41, endPoint x: 558, endPoint y: 41, distance: 52.8
click at [558, 41] on span "| [EMAIL_ADDRESS][DOMAIN_NAME]" at bounding box center [574, 44] width 103 height 13
click at [672, 179] on div "[PERSON_NAME]" at bounding box center [682, 175] width 43 height 7
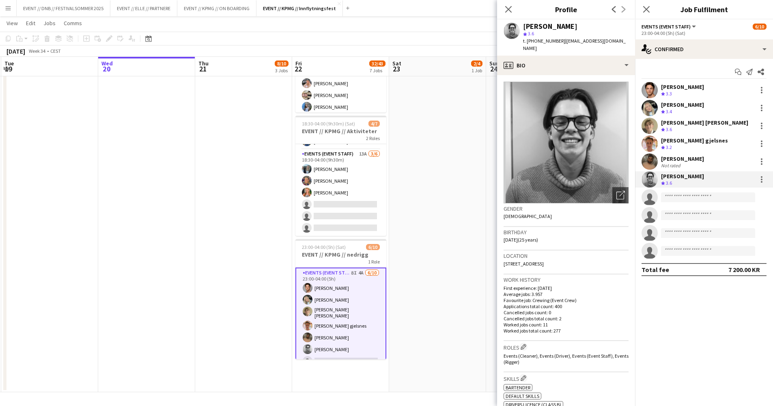
drag, startPoint x: 605, startPoint y: 42, endPoint x: 556, endPoint y: 40, distance: 49.1
click at [556, 40] on div "[PERSON_NAME] star 3.6 t. [PHONE_NUMBER] | [EMAIL_ADDRESS][DOMAIN_NAME]" at bounding box center [566, 37] width 138 height 36
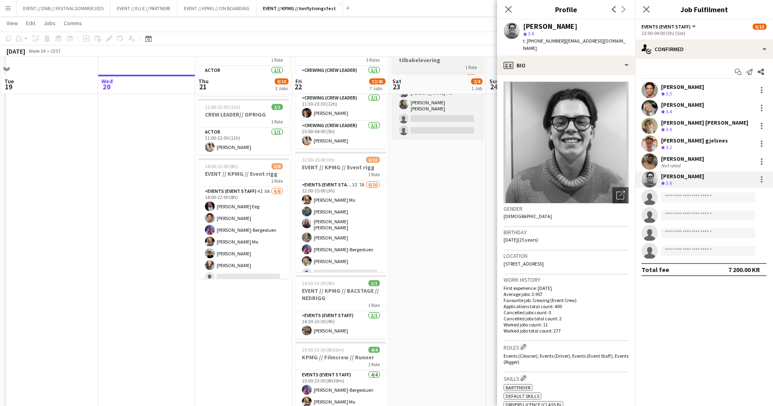
scroll to position [0, 0]
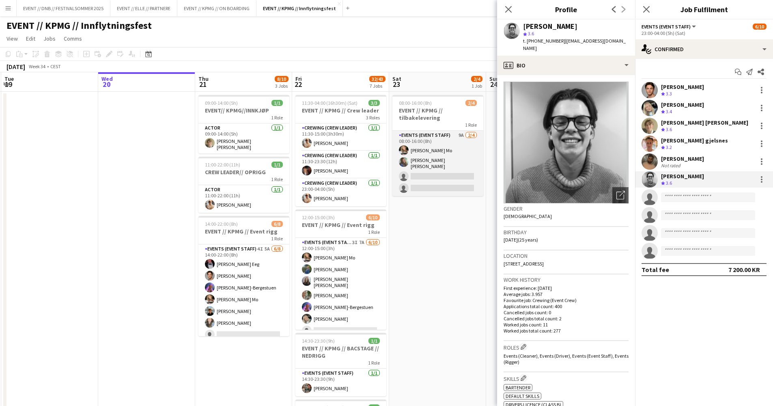
click at [428, 177] on app-card-role "Events (Event Staff) 9A [DATE] 08:00-16:00 (8h) [PERSON_NAME] Mo [PERSON_NAME] …" at bounding box center [437, 163] width 91 height 65
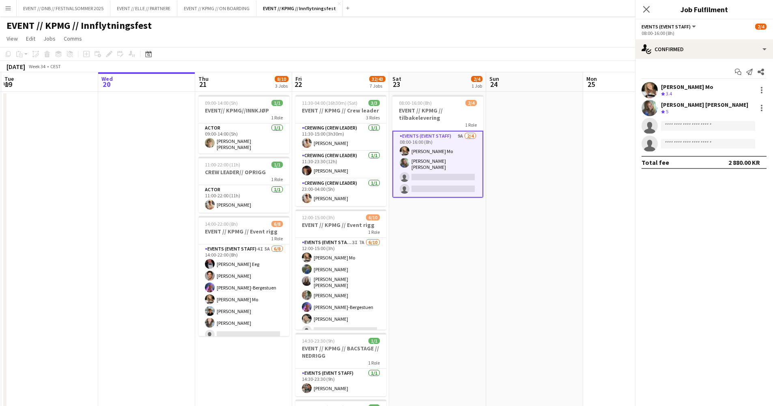
scroll to position [42, 0]
click at [687, 109] on div "Crew rating 5" at bounding box center [704, 111] width 87 height 7
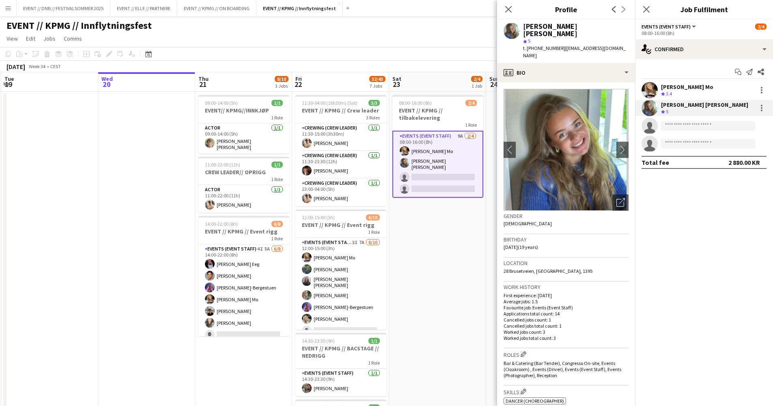
drag, startPoint x: 612, startPoint y: 41, endPoint x: 558, endPoint y: 38, distance: 54.1
click at [558, 45] on span "| [EMAIL_ADDRESS][DOMAIN_NAME]" at bounding box center [574, 51] width 103 height 13
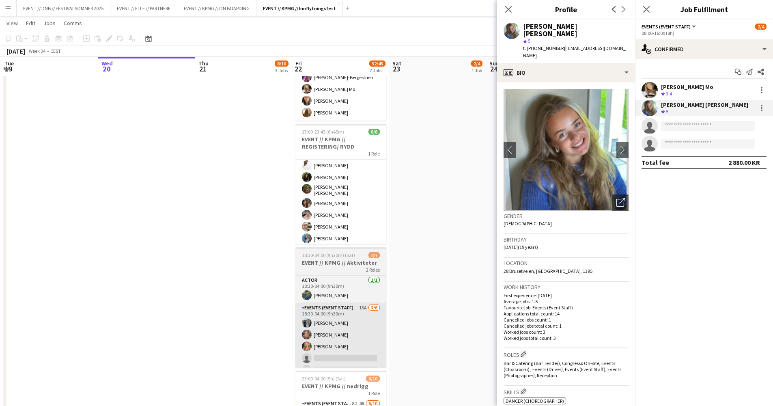
scroll to position [22, 0]
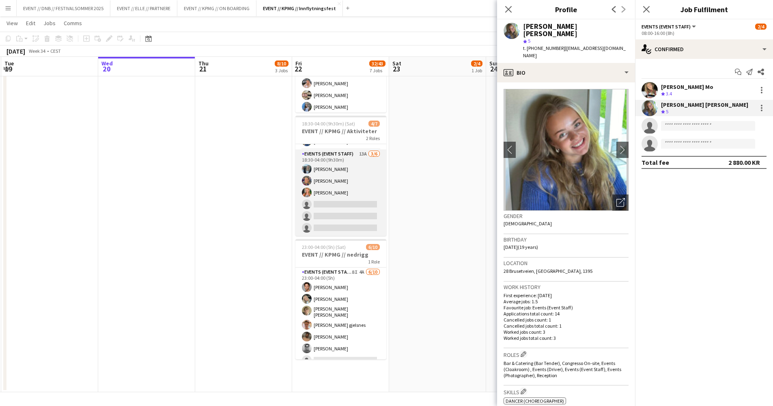
click at [343, 196] on app-card-role "Events (Event Staff) 13A [DATE] 18:30-04:00 (9h30m) [PERSON_NAME] [PERSON_NAME]…" at bounding box center [340, 192] width 91 height 86
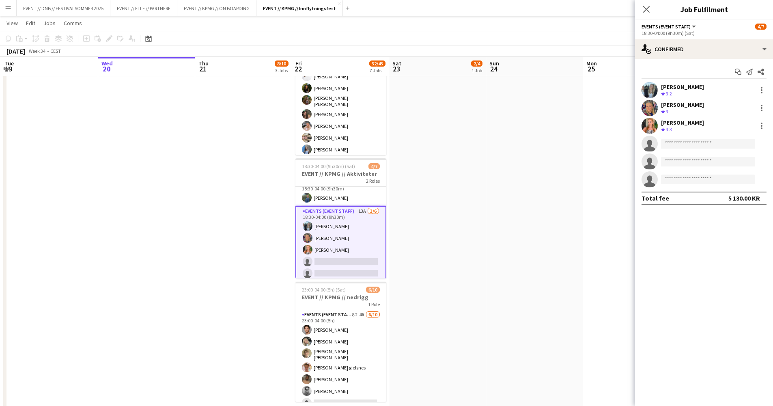
scroll to position [0, 0]
click at [422, 224] on app-date-cell "08:00-16:00 (8h) 2/4 EVENT // KPMG // tilbakelevering 1 Role Events (Event Staf…" at bounding box center [437, 34] width 97 height 802
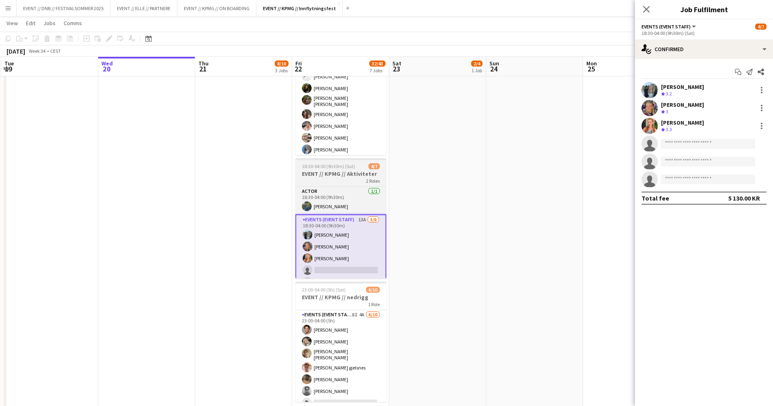
scroll to position [0, 192]
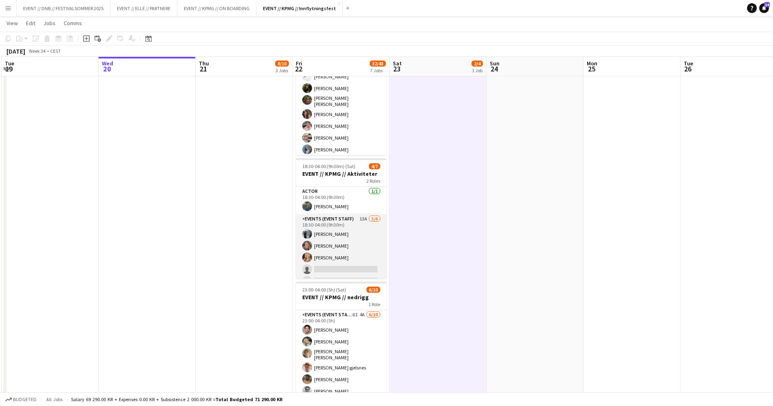
click at [335, 228] on app-card-role "Events (Event Staff) 13A [DATE] 18:30-04:00 (9h30m) [PERSON_NAME] [PERSON_NAME]…" at bounding box center [341, 257] width 91 height 86
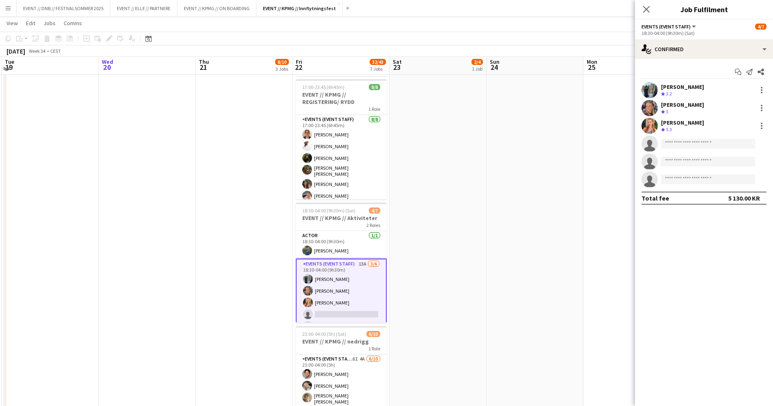
scroll to position [454, 0]
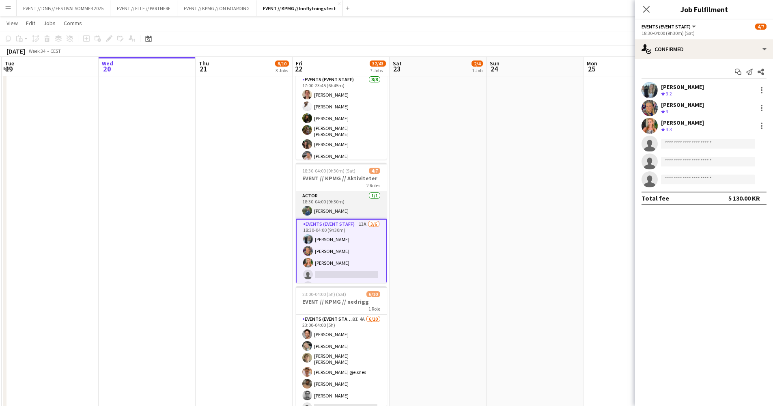
click at [336, 202] on app-card-role "Actor [DATE] 18:30-04:00 (9h30m) [PERSON_NAME]" at bounding box center [341, 205] width 91 height 28
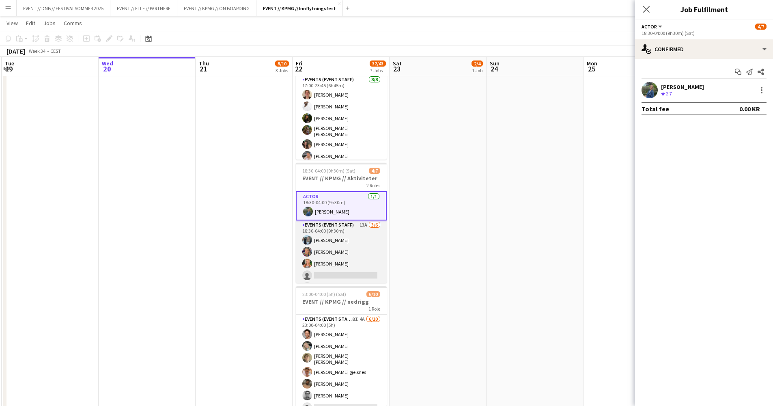
click at [344, 227] on app-card-role "Events (Event Staff) 13A [DATE] 18:30-04:00 (9h30m) [PERSON_NAME] [PERSON_NAME]…" at bounding box center [341, 263] width 91 height 86
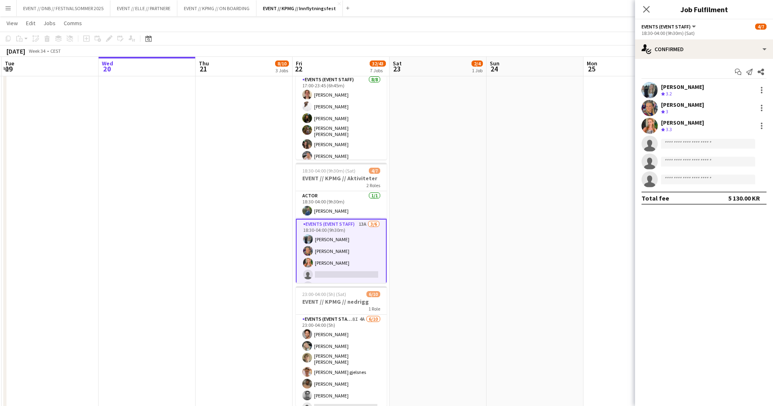
scroll to position [0, 192]
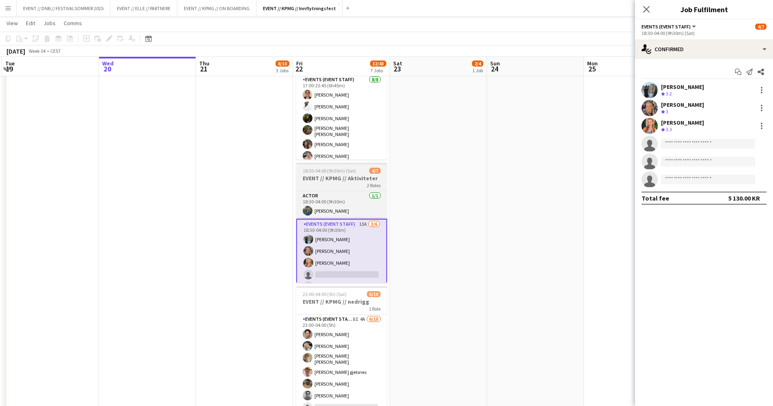
click at [332, 183] on div "2 Roles" at bounding box center [341, 185] width 91 height 6
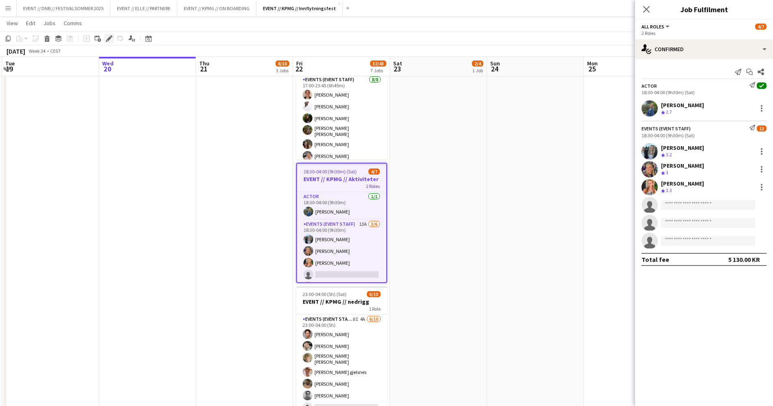
click at [108, 38] on icon "Edit" at bounding box center [109, 38] width 6 height 6
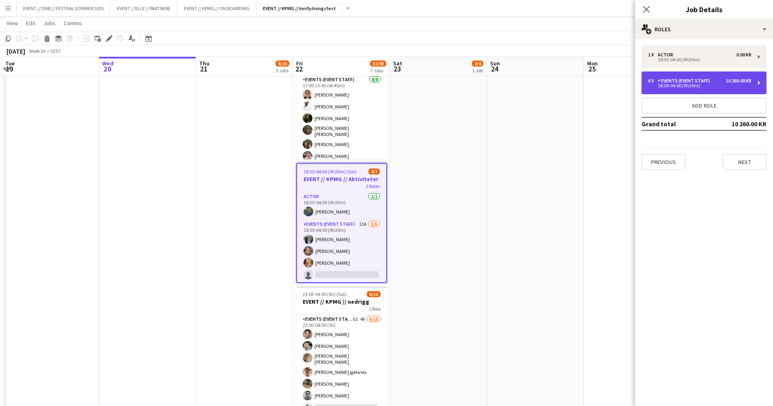
click at [697, 79] on div "Events (Event Staff)" at bounding box center [686, 81] width 56 height 6
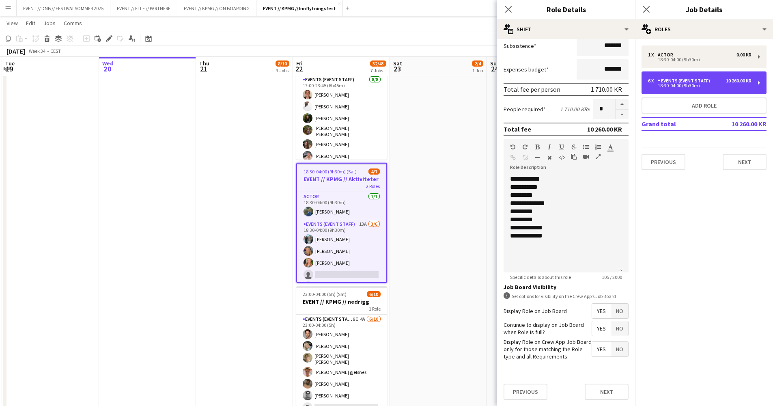
scroll to position [501, 0]
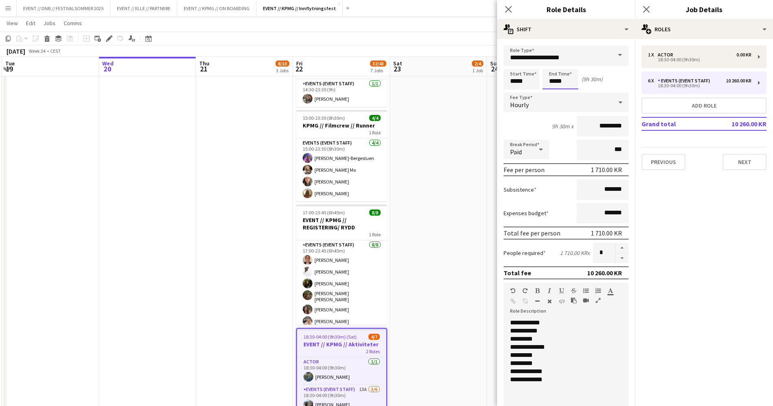
click at [562, 81] on input "*****" at bounding box center [561, 79] width 36 height 20
click at [555, 92] on div at bounding box center [552, 93] width 16 height 8
click at [554, 92] on div at bounding box center [552, 93] width 16 height 8
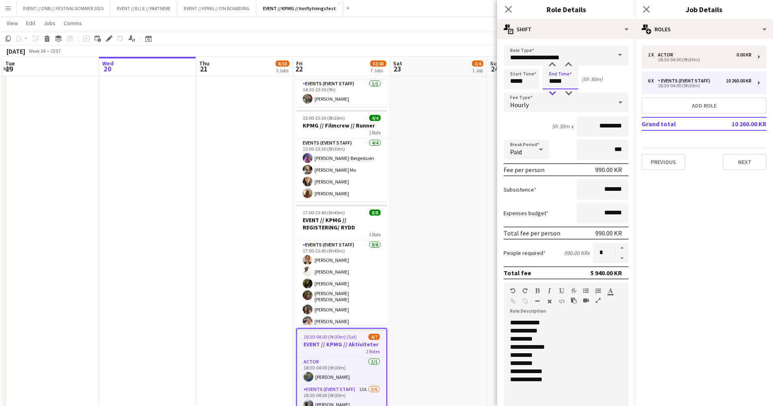
click at [554, 92] on div at bounding box center [552, 93] width 16 height 8
click at [569, 67] on div at bounding box center [568, 65] width 16 height 8
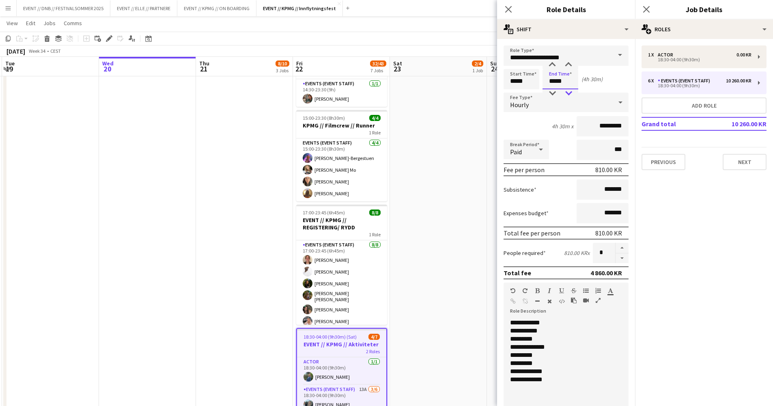
type input "*****"
click at [569, 93] on div at bounding box center [568, 93] width 16 height 8
click at [603, 78] on div "Start Time ***** End Time ***** (5h 15m)" at bounding box center [566, 79] width 125 height 20
click at [478, 121] on app-date-cell "08:00-16:00 (8h) 2/4 EVENT // KPMG // tilbakelevering 1 Role Events (Event Staf…" at bounding box center [438, 203] width 97 height 802
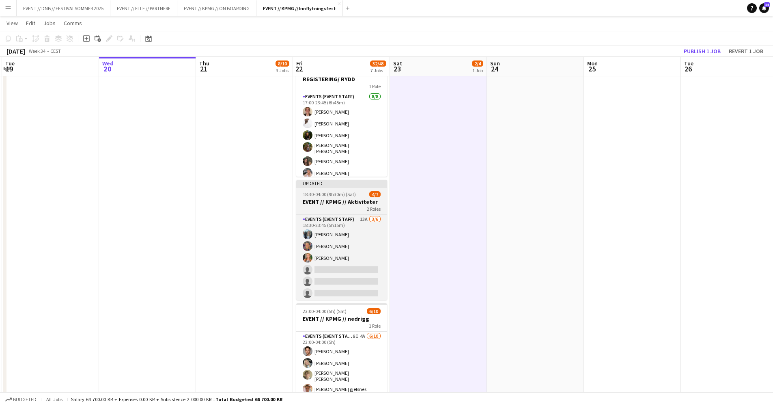
click at [339, 202] on h3 "EVENT // KPMG // Aktiviteter" at bounding box center [341, 201] width 91 height 7
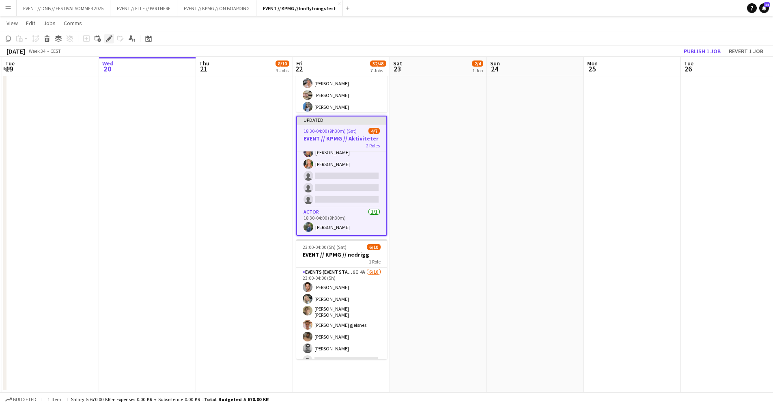
click at [109, 42] on div "Edit" at bounding box center [109, 39] width 10 height 10
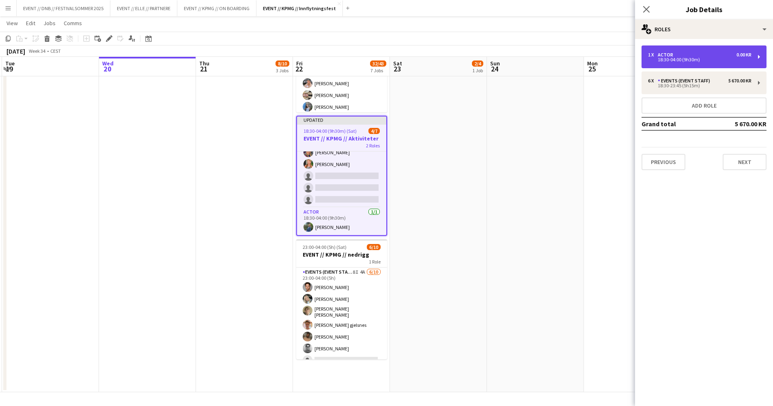
click at [696, 55] on div "1 x Actor 0.00 KR" at bounding box center [699, 55] width 103 height 6
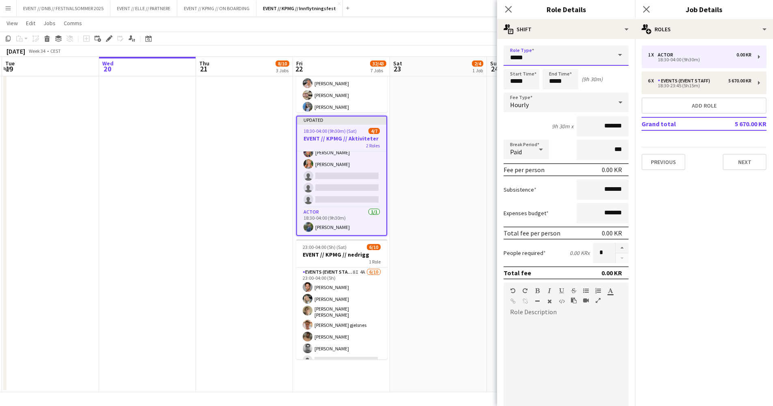
click at [556, 55] on input "*****" at bounding box center [566, 55] width 125 height 20
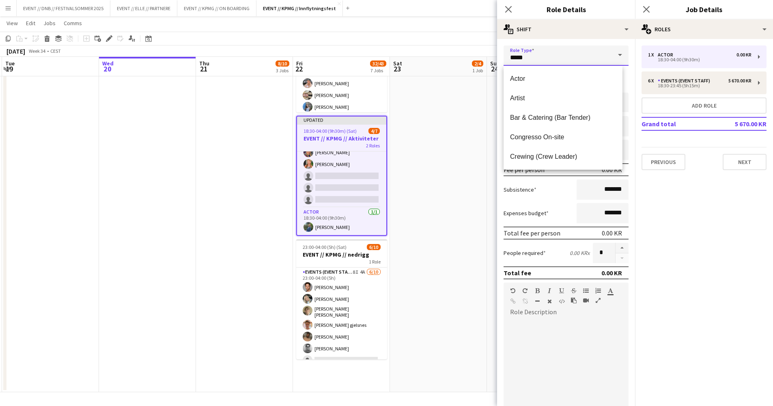
click at [565, 60] on input "*****" at bounding box center [566, 55] width 125 height 20
click at [566, 61] on input "*****" at bounding box center [566, 55] width 125 height 20
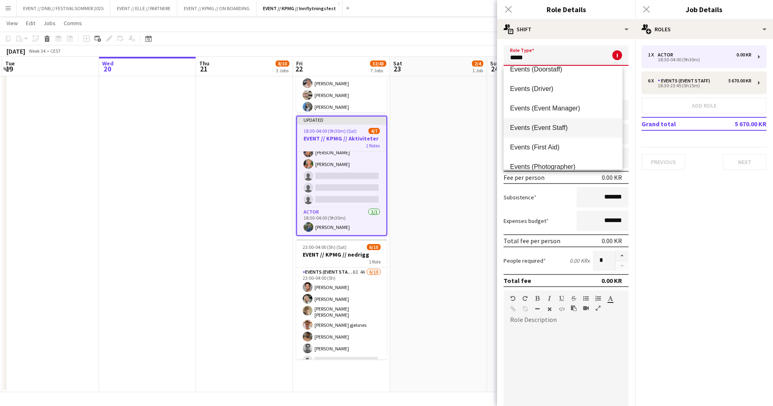
scroll to position [78, 0]
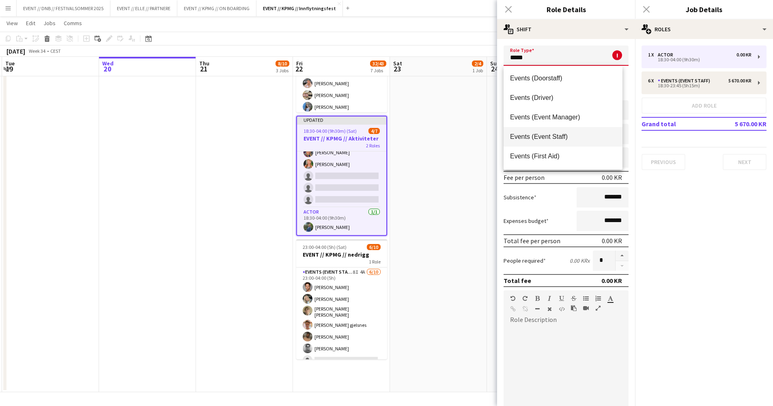
click at [584, 134] on span "Events (Event Staff)" at bounding box center [563, 137] width 106 height 8
type input "**********"
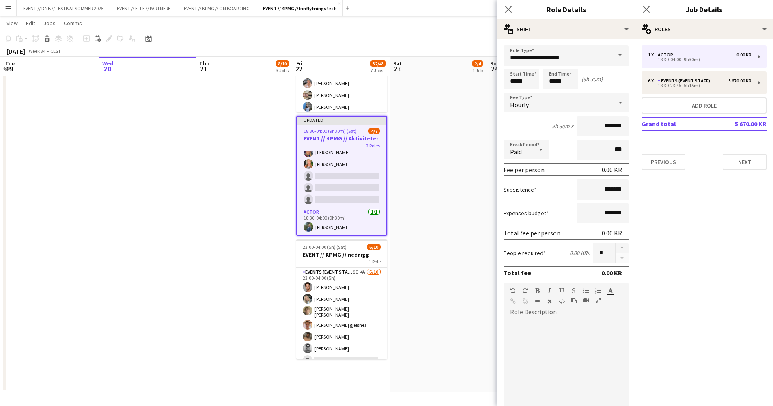
click at [597, 128] on input "*******" at bounding box center [603, 126] width 52 height 20
type input "******"
click at [527, 122] on div "9h 30m x ******" at bounding box center [566, 126] width 125 height 20
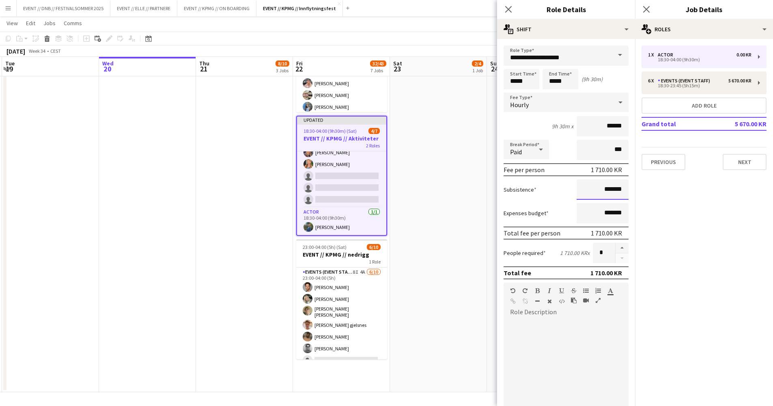
click at [594, 187] on input "*******" at bounding box center [603, 189] width 52 height 20
type input "******"
click at [361, 194] on app-card-role "Events (Event Staff) 13A [DATE] 18:30-23:45 (5h15m) [PERSON_NAME] [PERSON_NAME]…" at bounding box center [341, 164] width 89 height 86
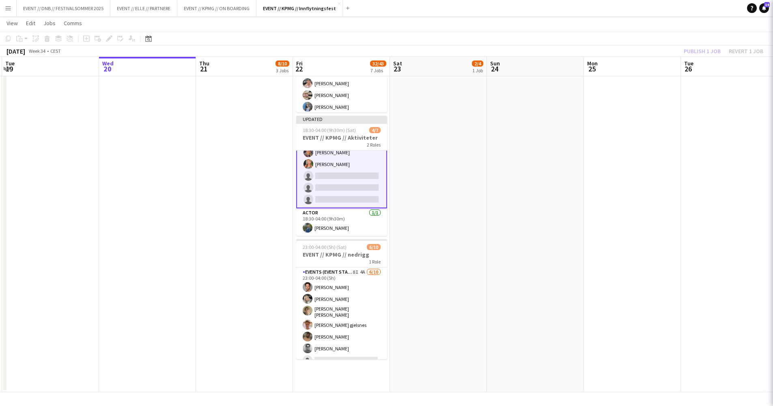
scroll to position [0, 0]
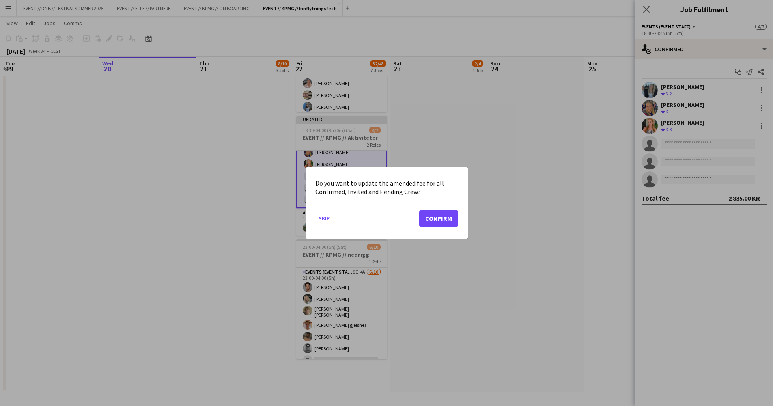
click at [436, 218] on button "Confirm" at bounding box center [438, 218] width 39 height 16
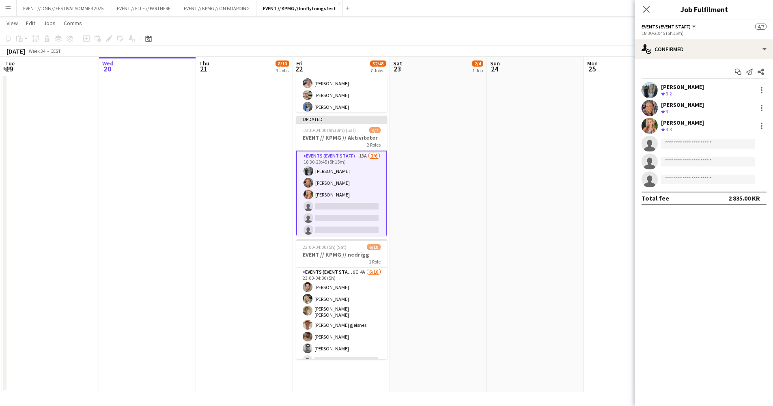
scroll to position [30, 0]
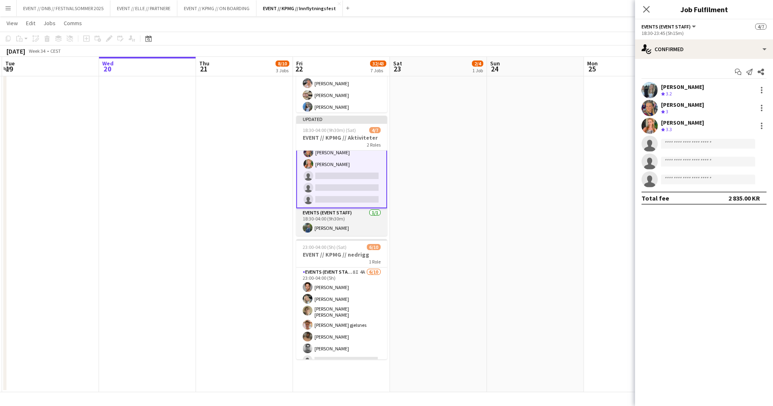
click at [363, 214] on app-card-role "Events (Event Staff) [DATE] 18:30-04:00 (9h30m) [PERSON_NAME]" at bounding box center [341, 222] width 91 height 28
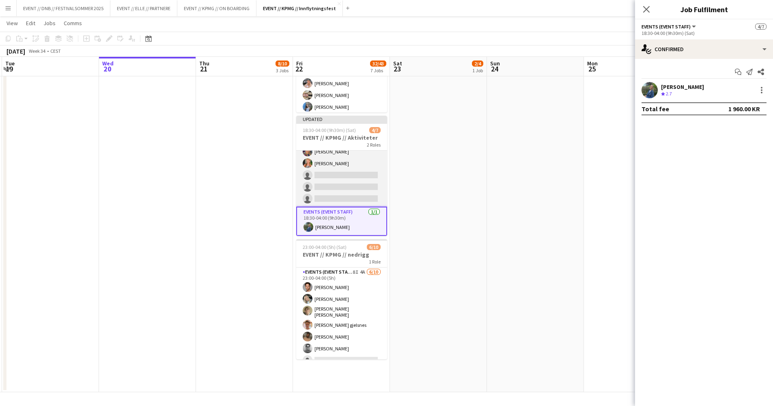
click at [343, 179] on app-card-role "Events (Event Staff) 13A [DATE] 18:30-23:45 (5h15m) [PERSON_NAME] [PERSON_NAME]…" at bounding box center [341, 163] width 91 height 86
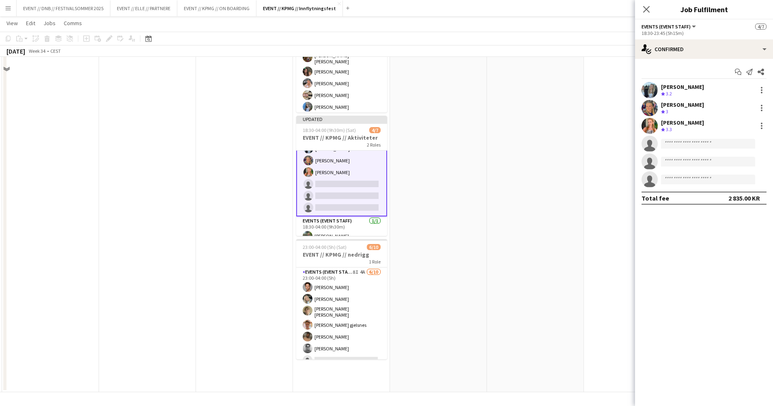
scroll to position [366, 0]
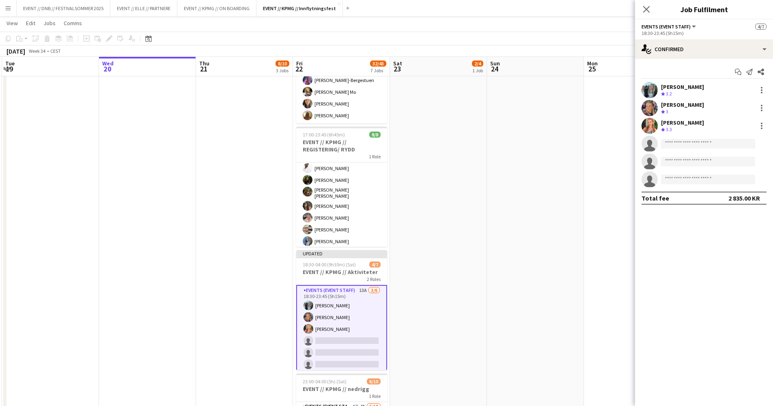
click at [443, 261] on app-date-cell "08:00-16:00 (8h) 2/4 EVENT // KPMG // tilbakelevering 1 Role Events (Event Staf…" at bounding box center [438, 125] width 97 height 802
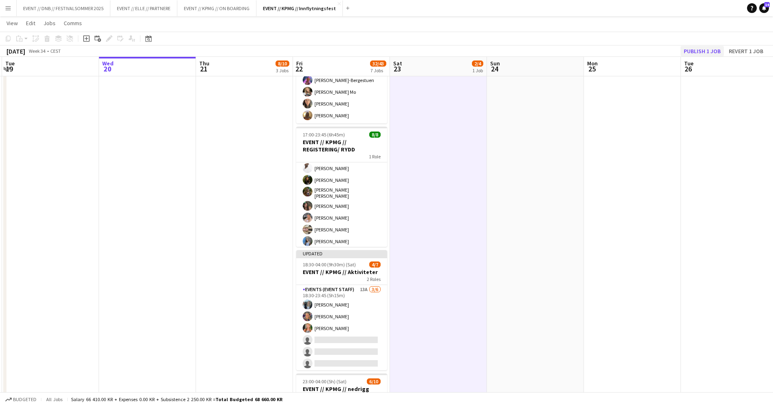
click at [700, 50] on button "Publish 1 job" at bounding box center [702, 51] width 43 height 11
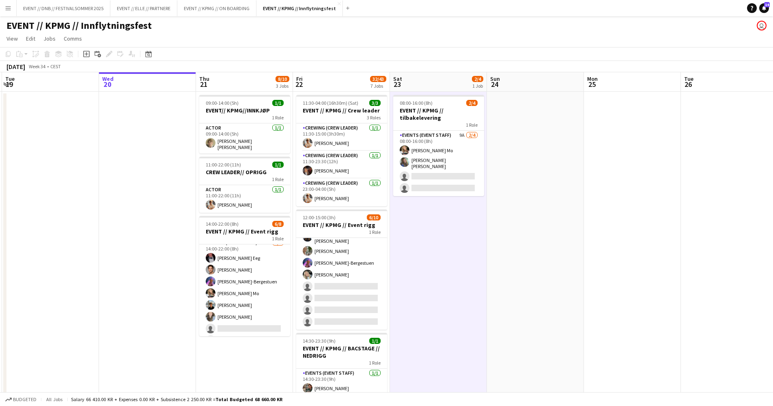
scroll to position [0, 0]
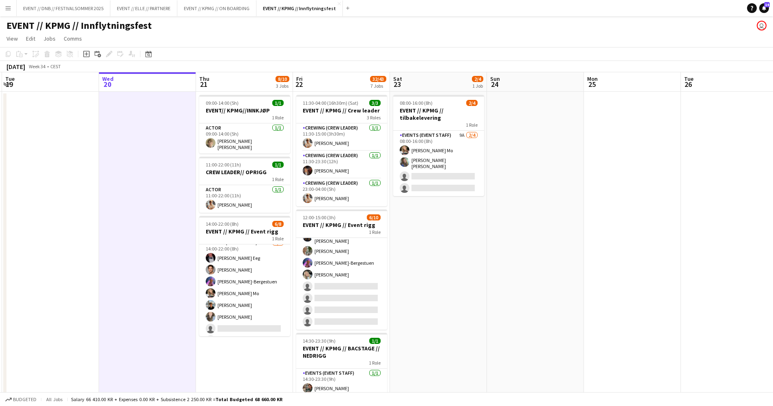
scroll to position [0, 192]
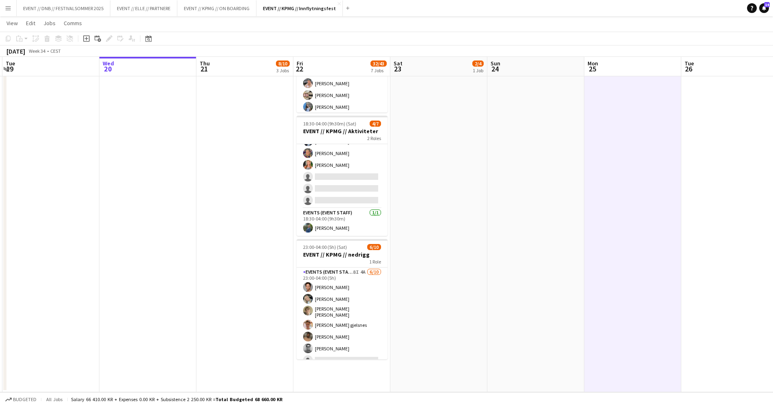
scroll to position [0, 0]
